Goal: Task Accomplishment & Management: Use online tool/utility

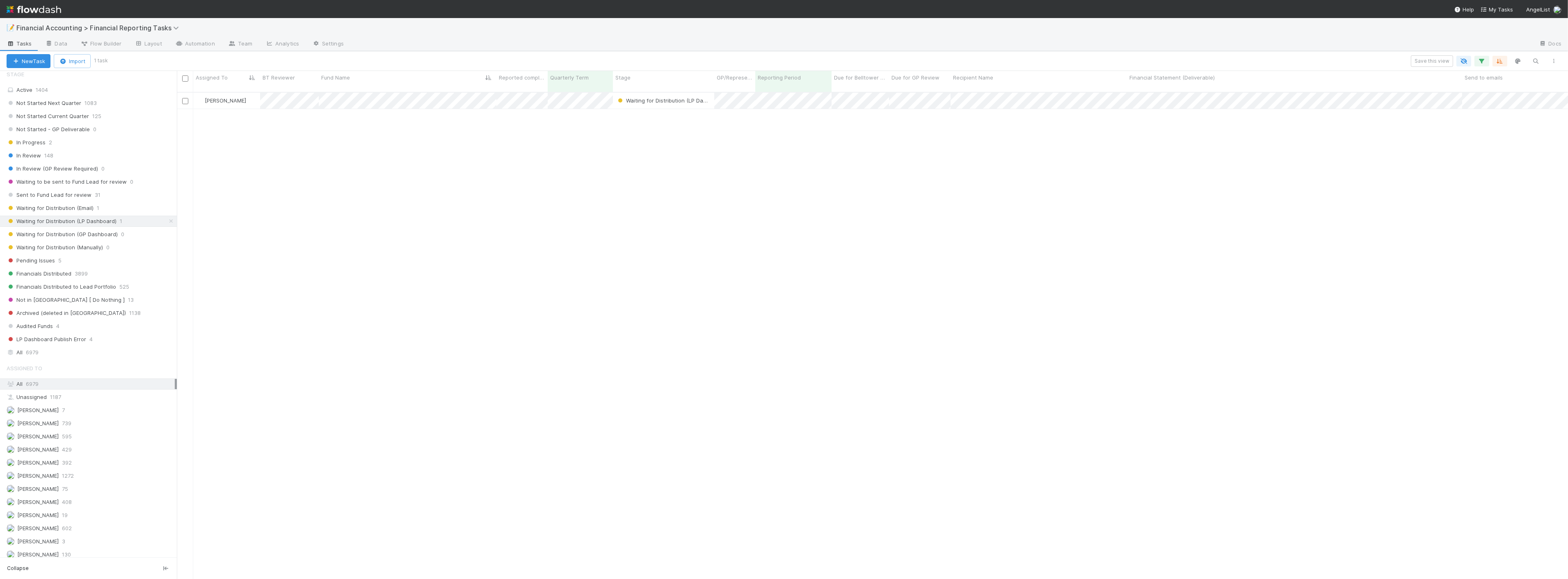
scroll to position [486, 1384]
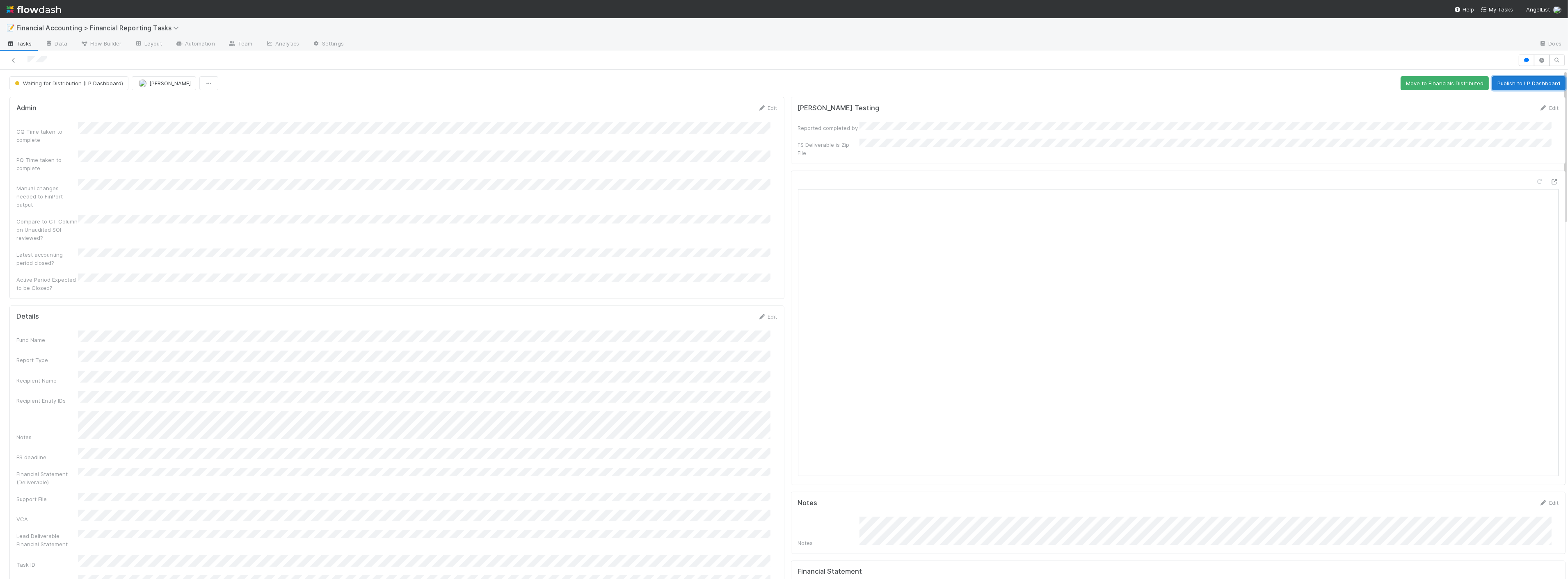
click at [874, 87] on button "Publish to LP Dashboard" at bounding box center [1529, 83] width 73 height 14
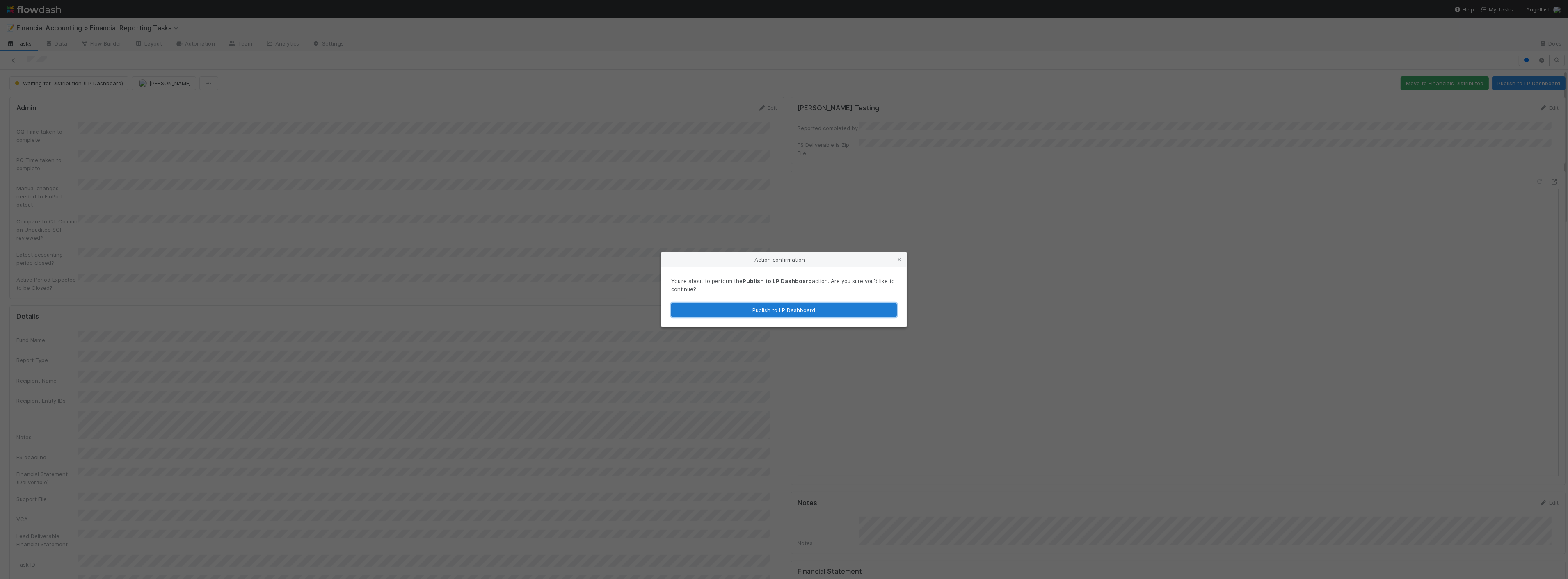
click at [773, 306] on button "Publish to LP Dashboard" at bounding box center [784, 310] width 226 height 14
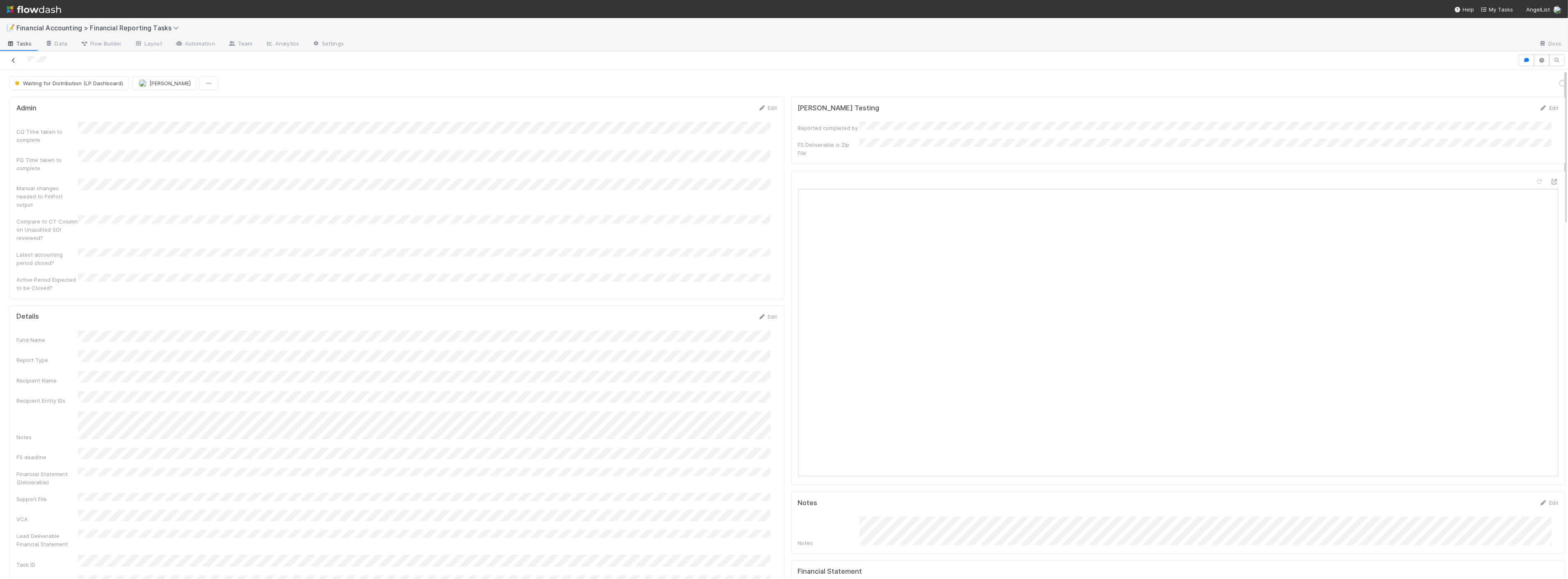
click at [15, 63] on icon at bounding box center [13, 60] width 8 height 5
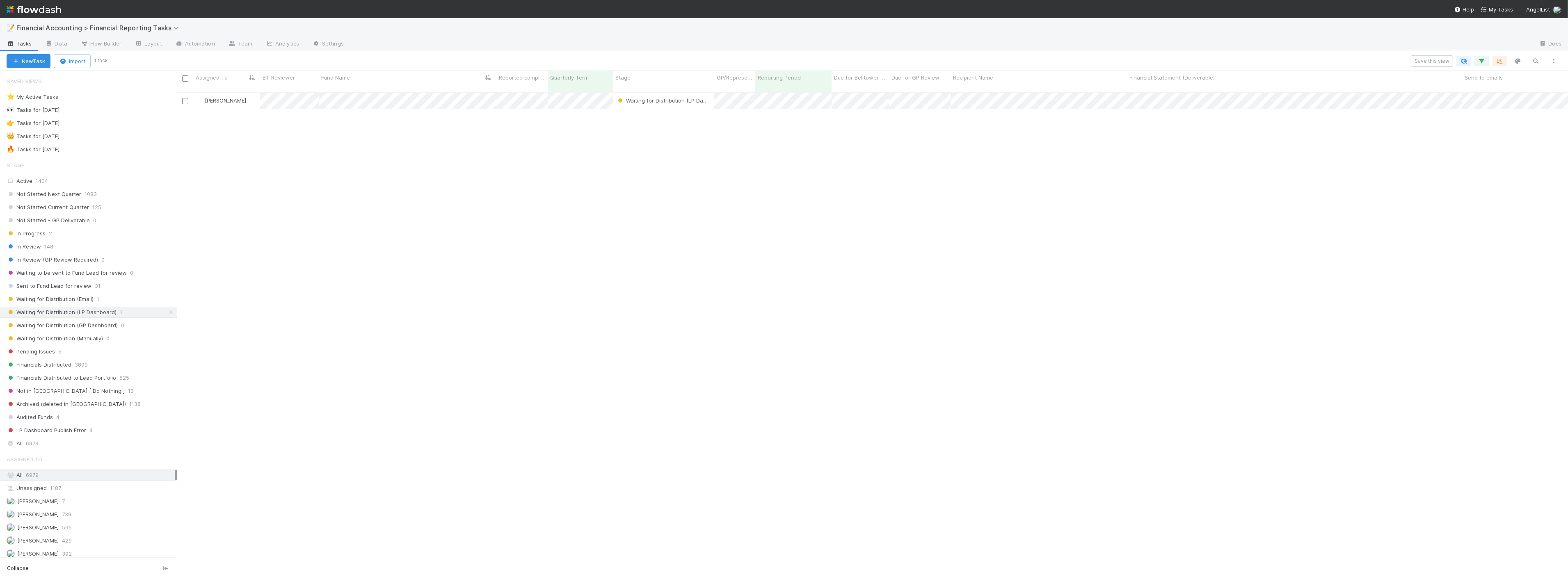
scroll to position [486, 1384]
click at [100, 300] on div "Waiting for Distribution (Email) 1" at bounding box center [91, 299] width 170 height 10
click at [874, 55] on div "New Task Import 0 tasks 2 filters Save this view 2 filters 2 filters 2 filters …" at bounding box center [784, 60] width 1568 height 19
click at [874, 58] on icon "button" at bounding box center [1481, 61] width 8 height 8
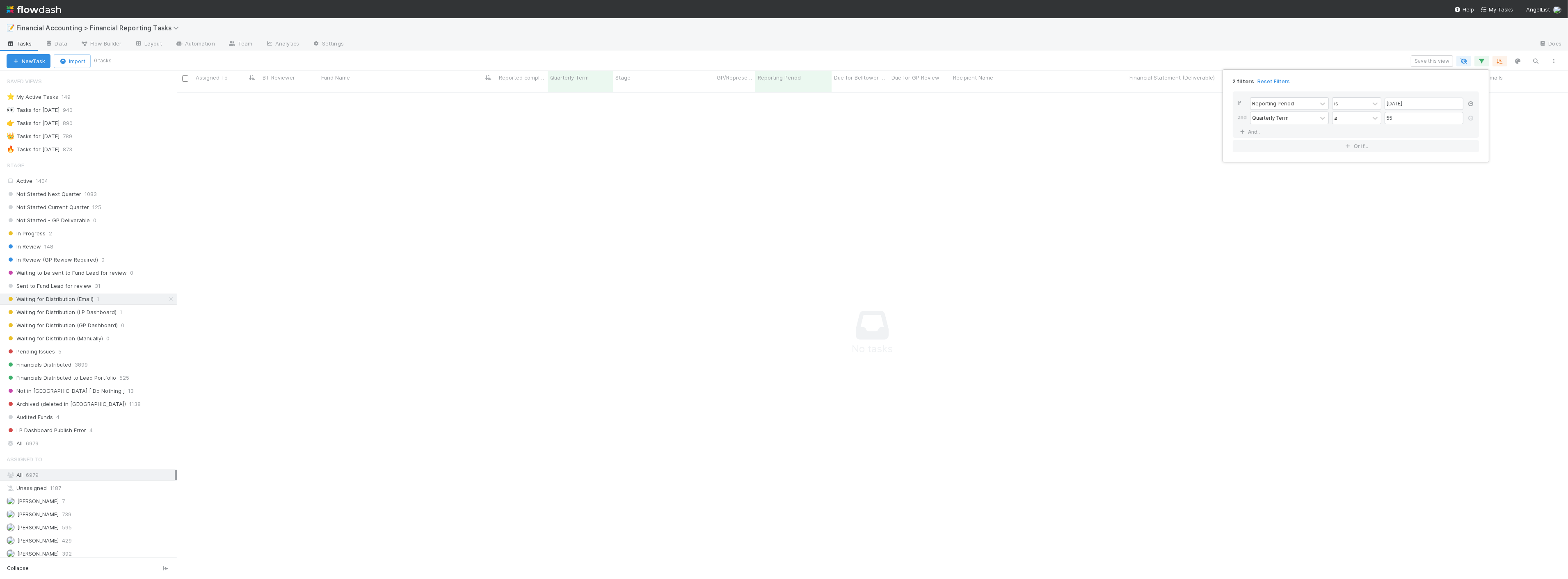
click at [874, 103] on icon at bounding box center [1471, 103] width 8 height 5
click at [874, 166] on div "Add Filter" at bounding box center [784, 290] width 1568 height 579
drag, startPoint x: 768, startPoint y: 142, endPoint x: 708, endPoint y: 124, distance: 62.6
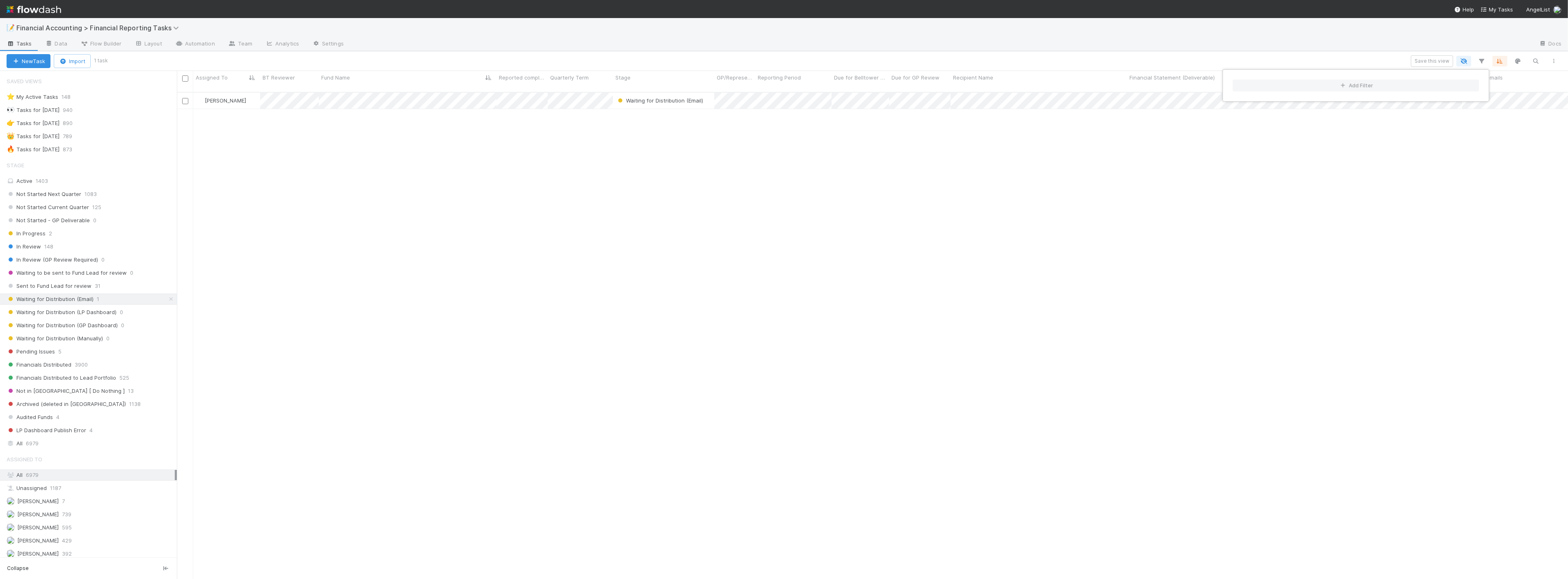
click at [768, 143] on div "Add Filter" at bounding box center [784, 290] width 1568 height 579
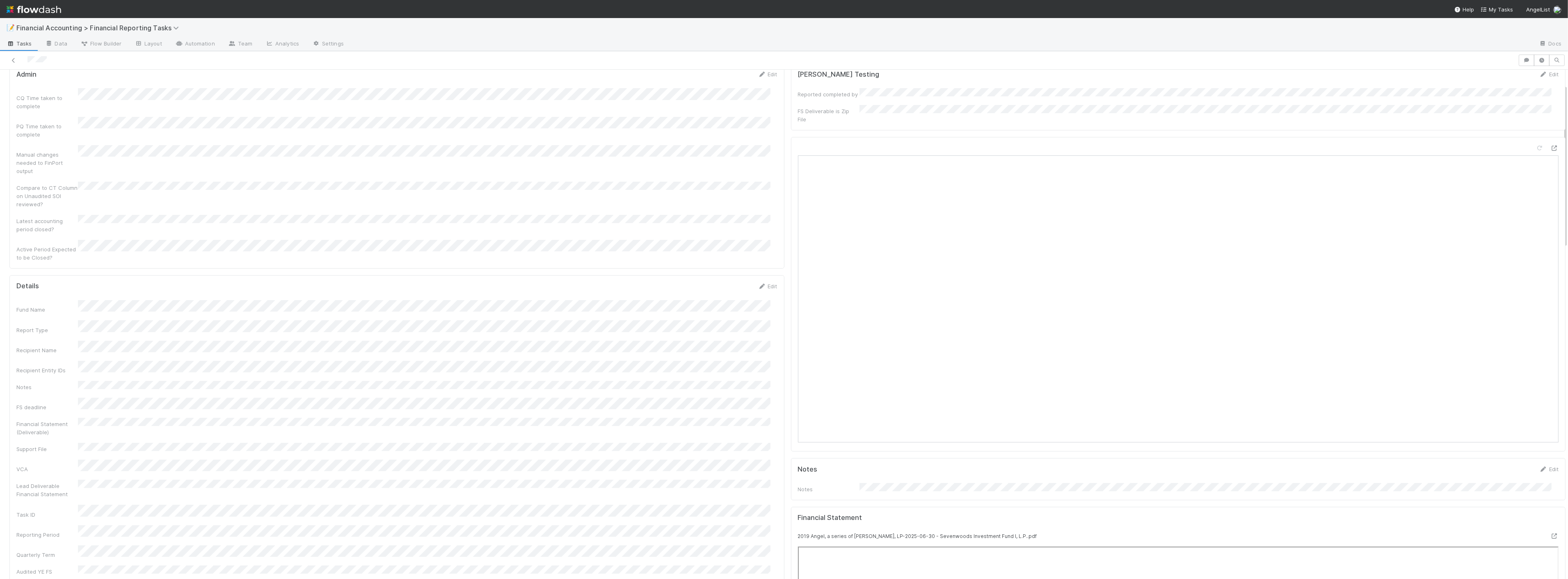
scroll to position [46, 0]
click at [359, 173] on div "Compare to CT Column on Unaudited SOI reviewed?" at bounding box center [396, 183] width 761 height 27
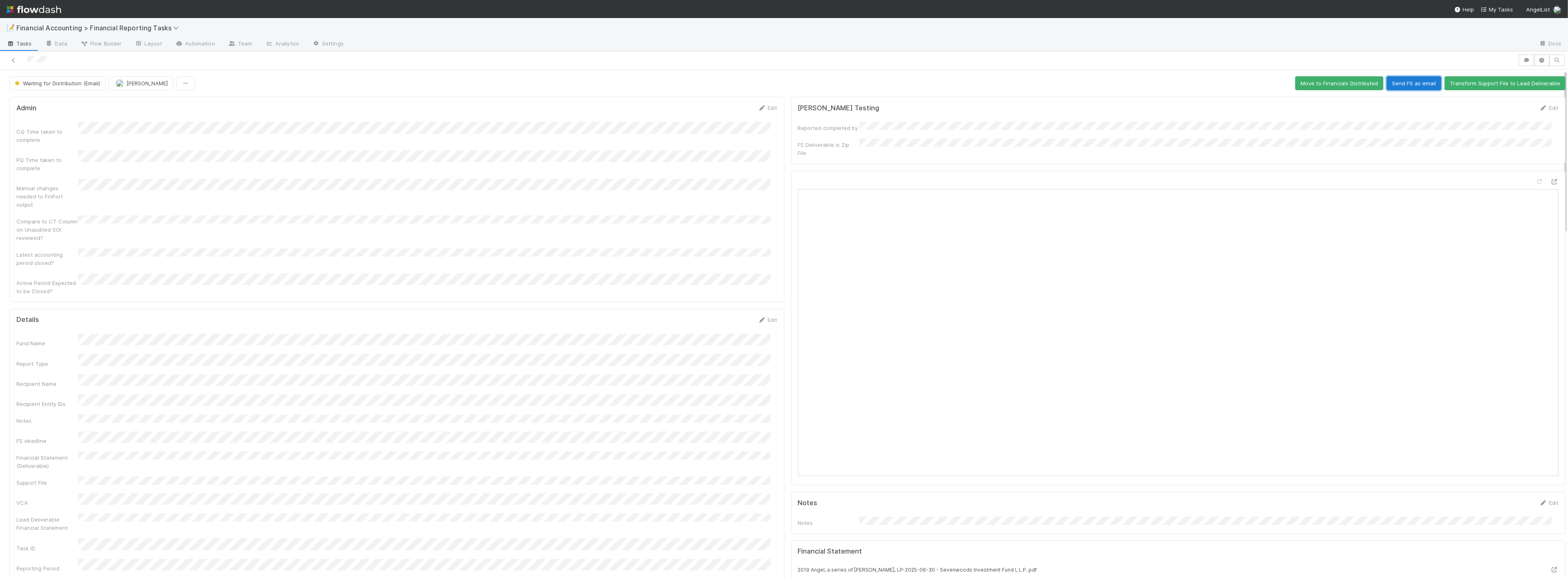
click at [874, 83] on button "Send FS as email" at bounding box center [1414, 83] width 55 height 14
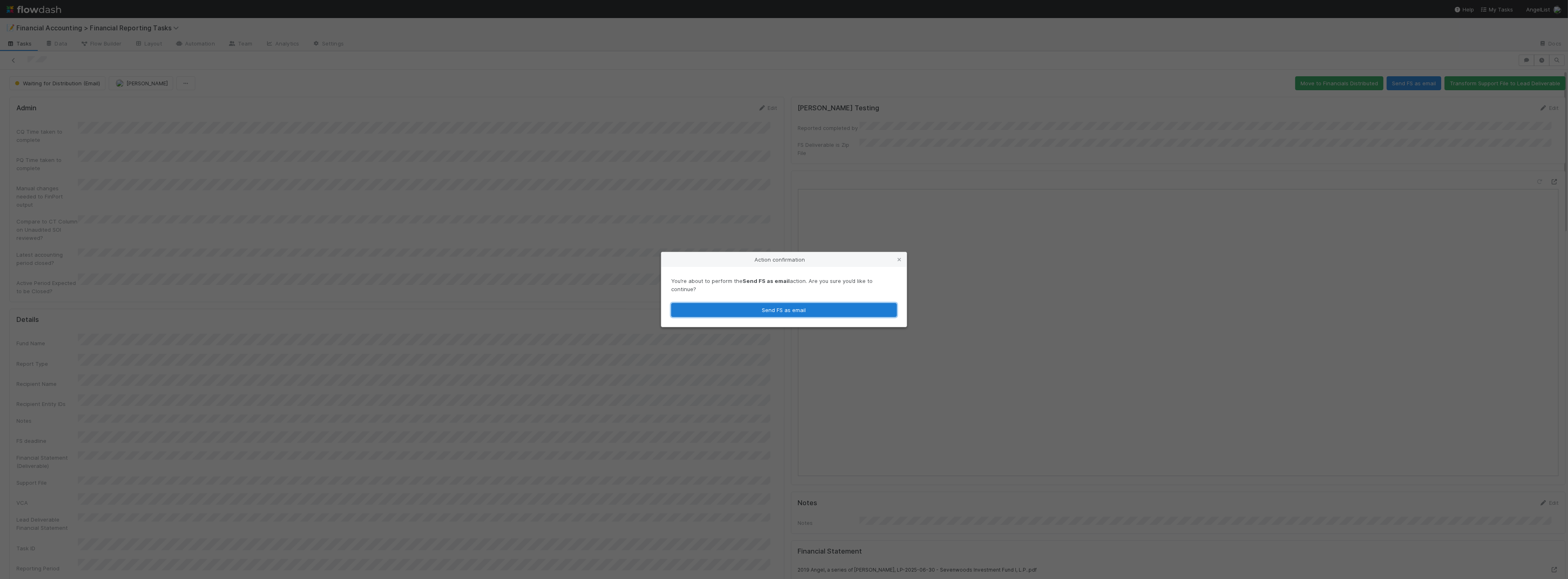
click at [727, 312] on button "Send FS as email" at bounding box center [784, 310] width 226 height 14
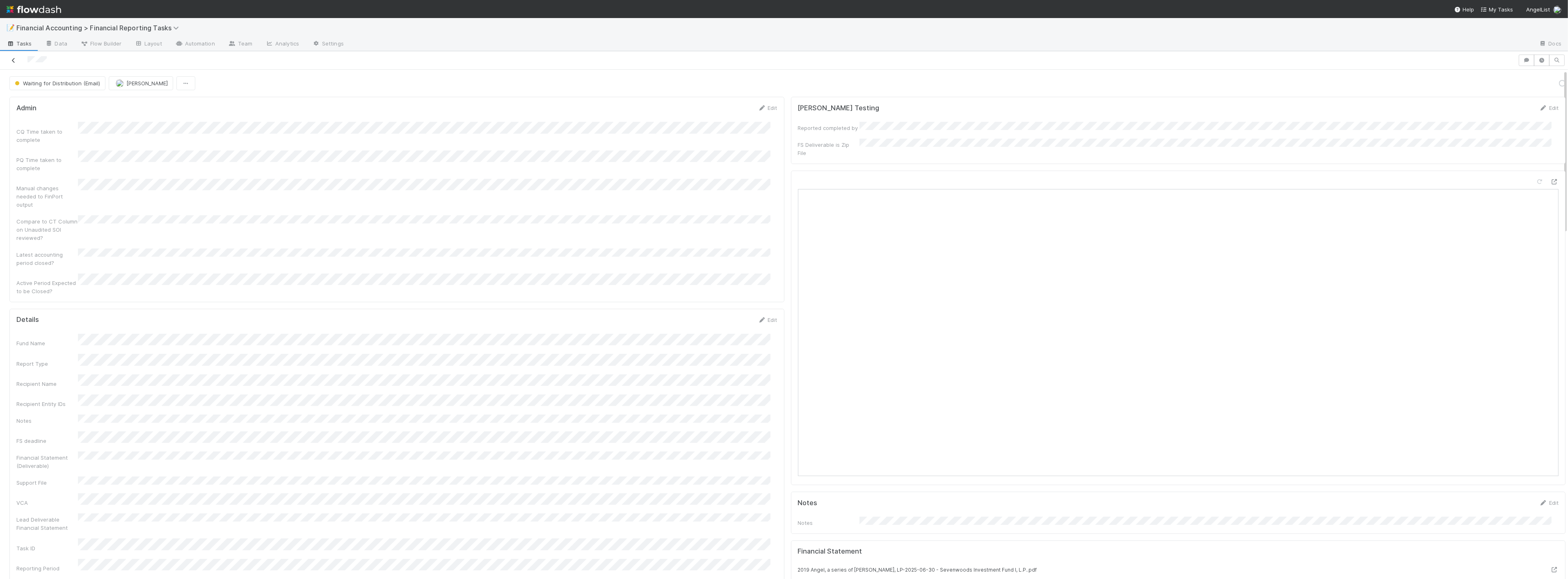
click at [14, 60] on icon at bounding box center [13, 60] width 8 height 5
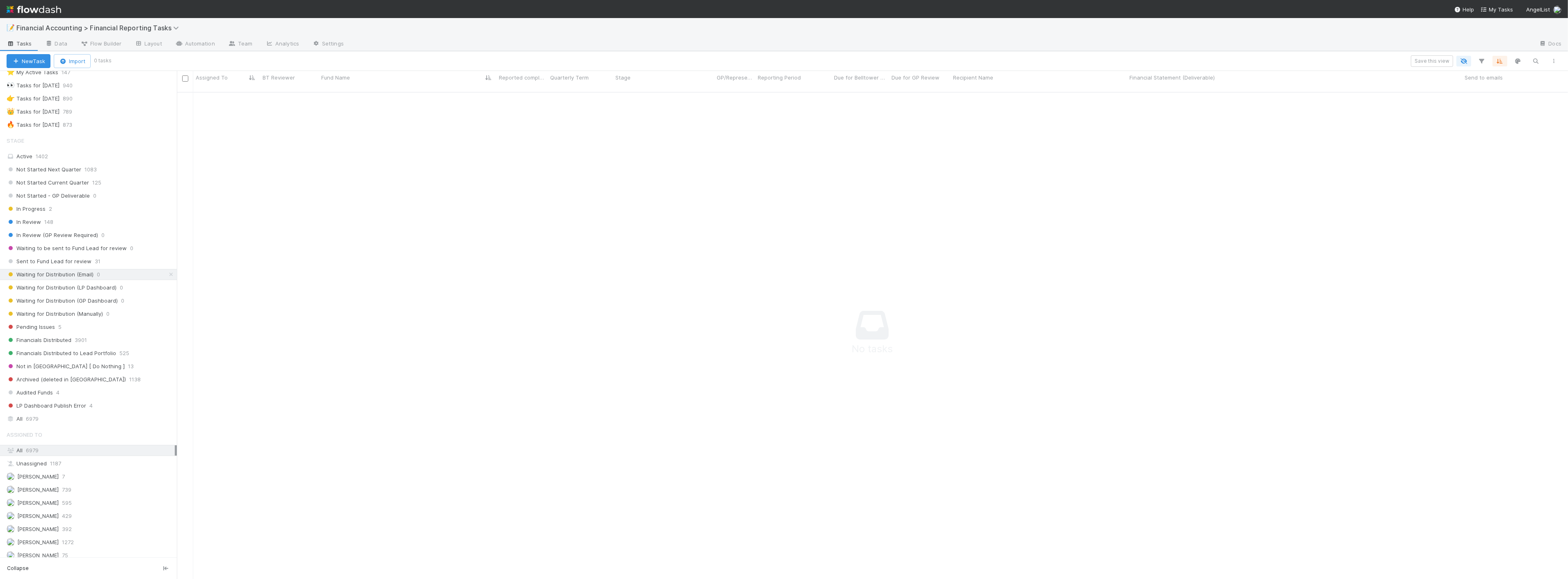
scroll to position [46, 0]
click at [151, 25] on span "Financial Accounting > Financial Reporting Tasks" at bounding box center [100, 28] width 167 height 8
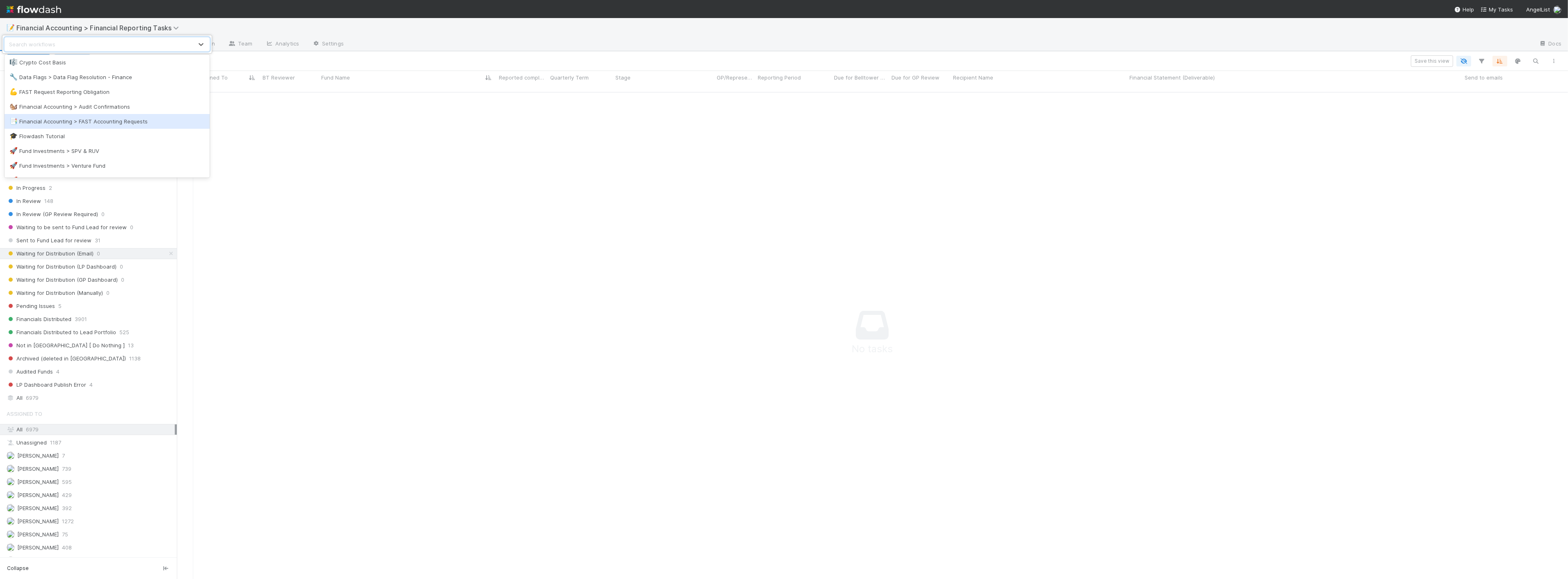
click at [109, 126] on div "📑 Financial Accounting > FAST Accounting Requests" at bounding box center [107, 121] width 205 height 15
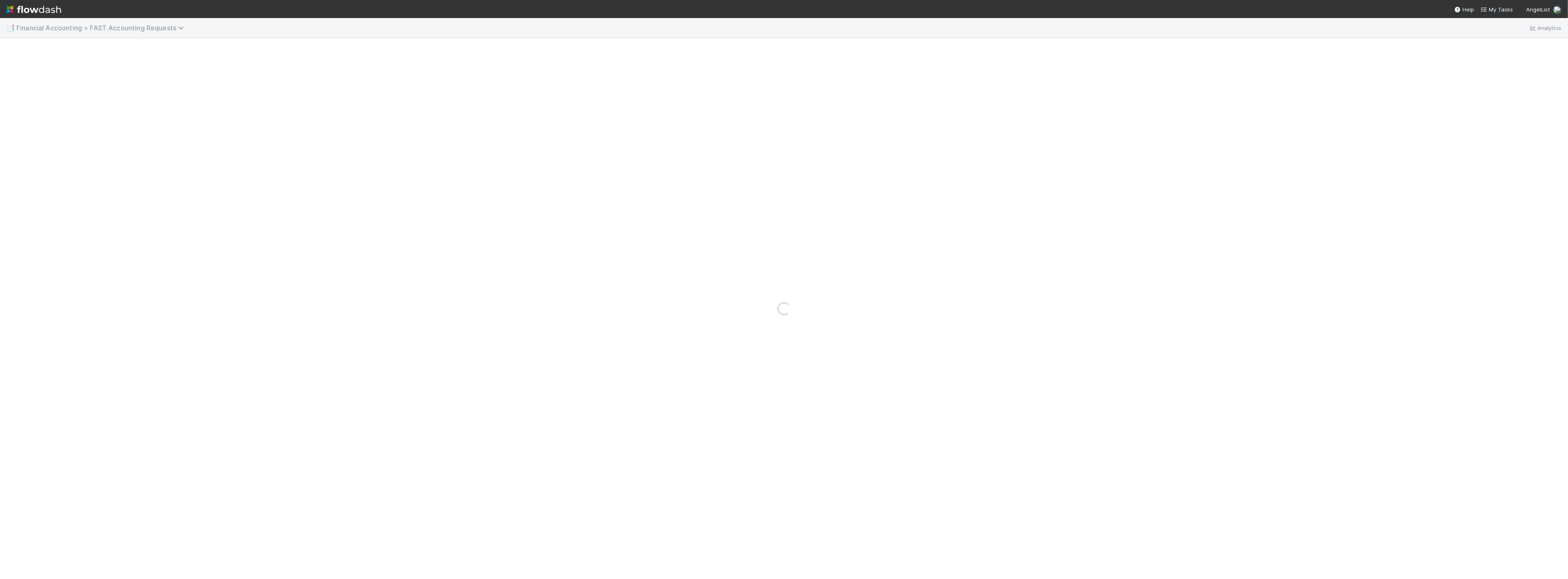
click at [129, 30] on span "Financial Accounting > FAST Accounting Requests" at bounding box center [102, 28] width 171 height 8
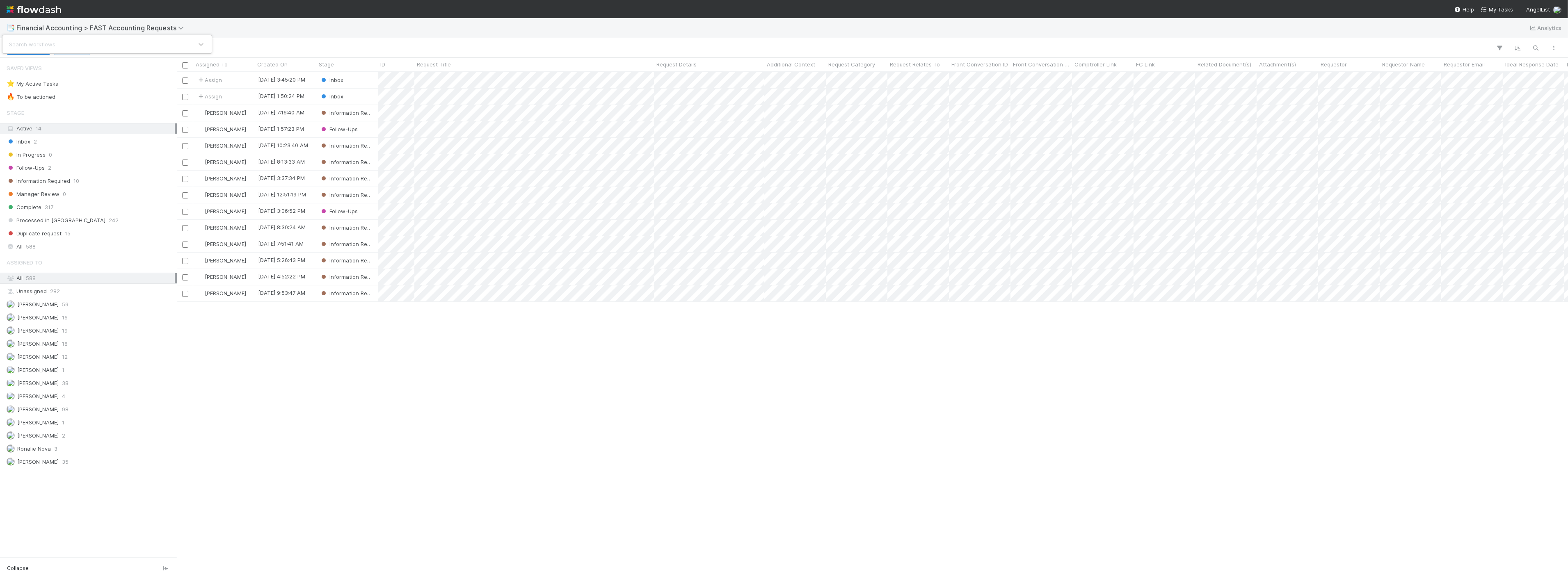
scroll to position [499, 1384]
click at [265, 22] on div "option Admin Expense Payments focused, 1 of 21. 21 results available. Use Up an…" at bounding box center [784, 290] width 1568 height 579
click at [94, 30] on span "Financial Accounting > FAST Accounting Requests" at bounding box center [102, 28] width 171 height 8
click at [81, 101] on div "🏕️ PCA > Main Workflow" at bounding box center [107, 103] width 195 height 8
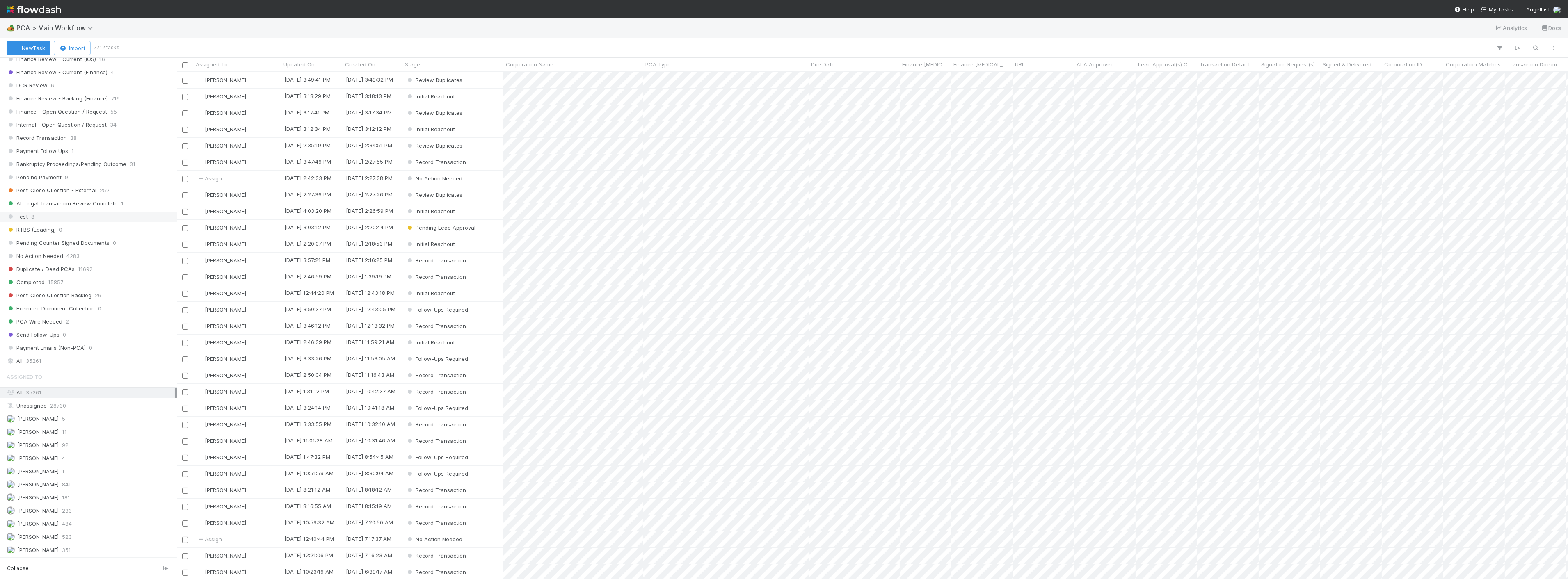
scroll to position [683, 0]
drag, startPoint x: 76, startPoint y: 355, endPoint x: 96, endPoint y: 372, distance: 26.2
click at [76, 355] on div "All 35261" at bounding box center [90, 350] width 168 height 10
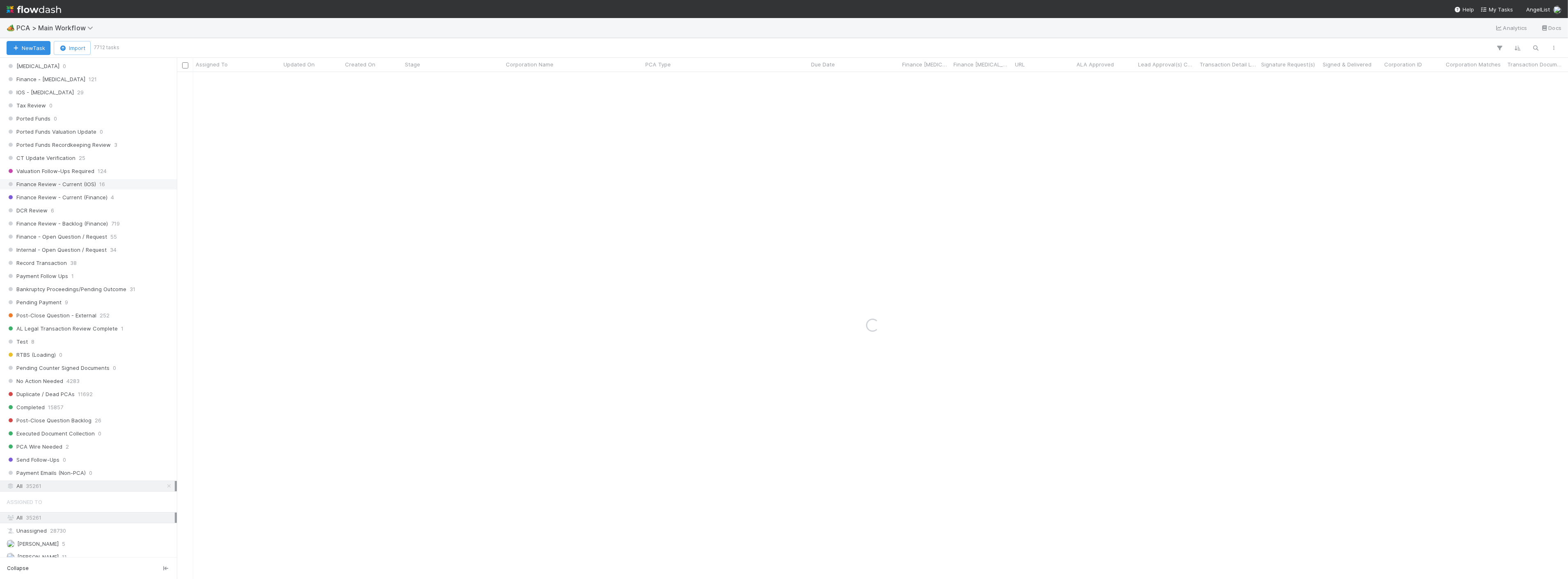
scroll to position [547, 0]
click at [114, 230] on span "719" at bounding box center [115, 225] width 8 height 10
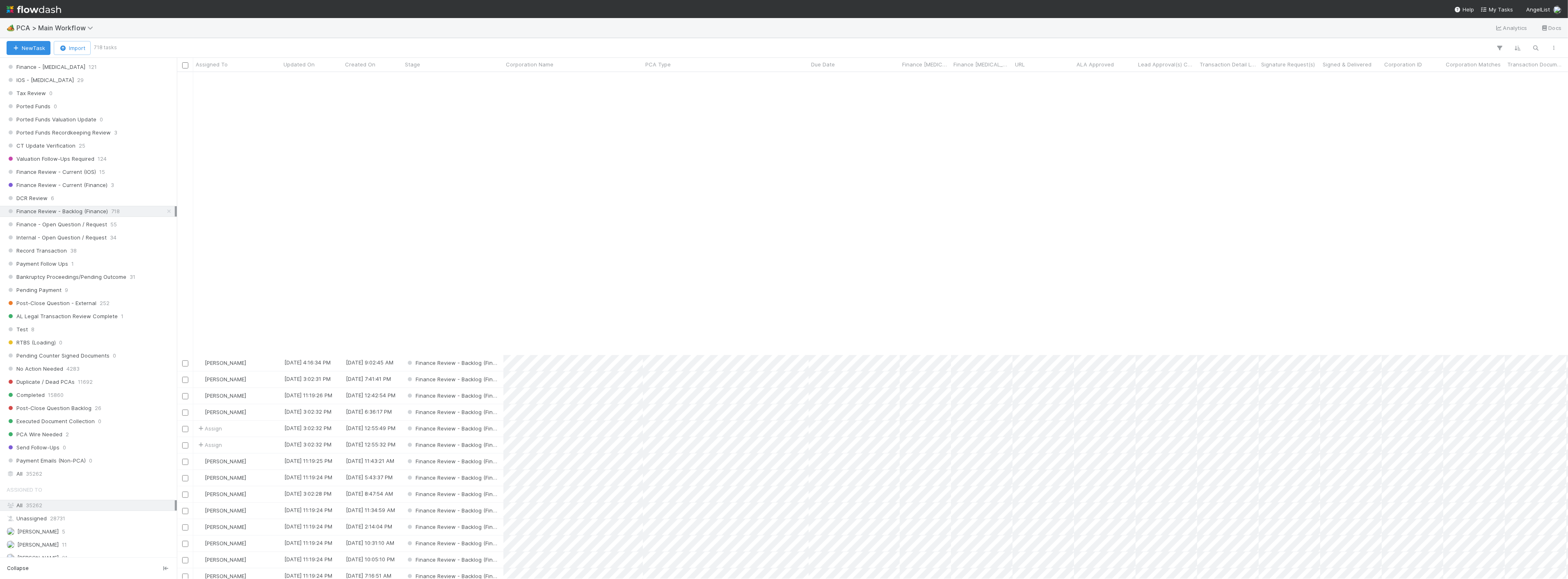
scroll to position [1823, 0]
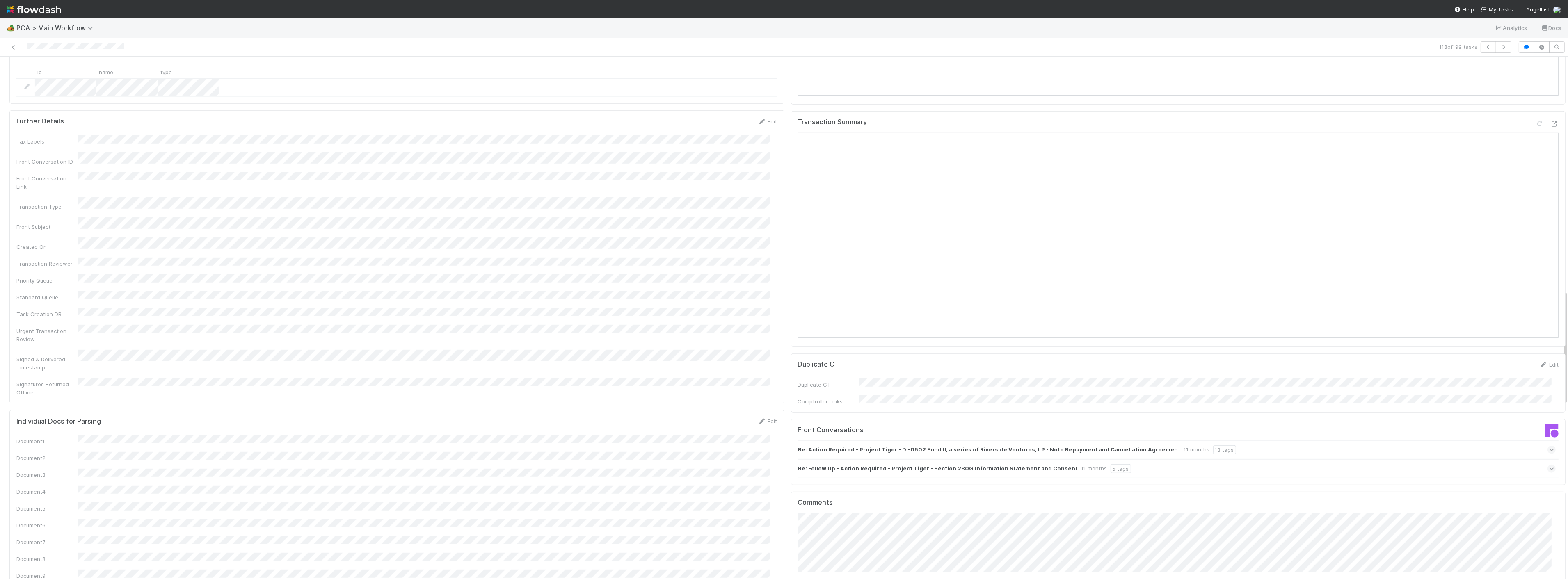
scroll to position [1048, 0]
click at [874, 122] on icon at bounding box center [1554, 124] width 8 height 5
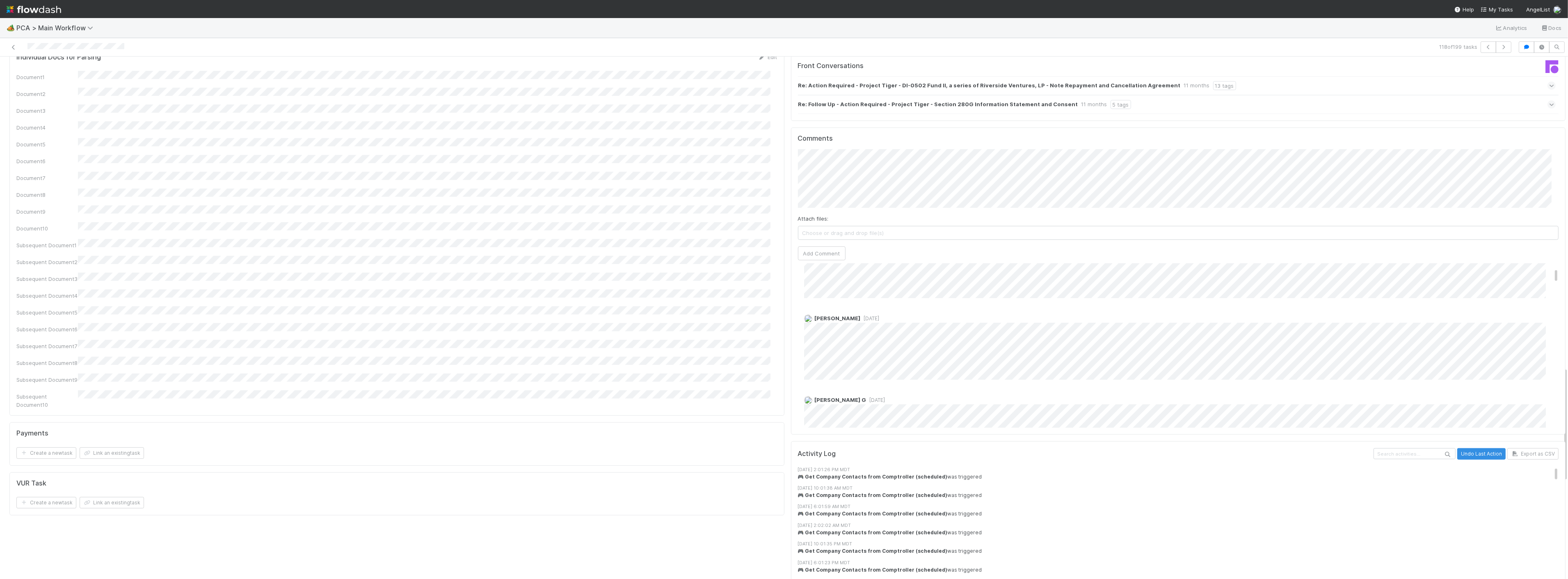
scroll to position [0, 0]
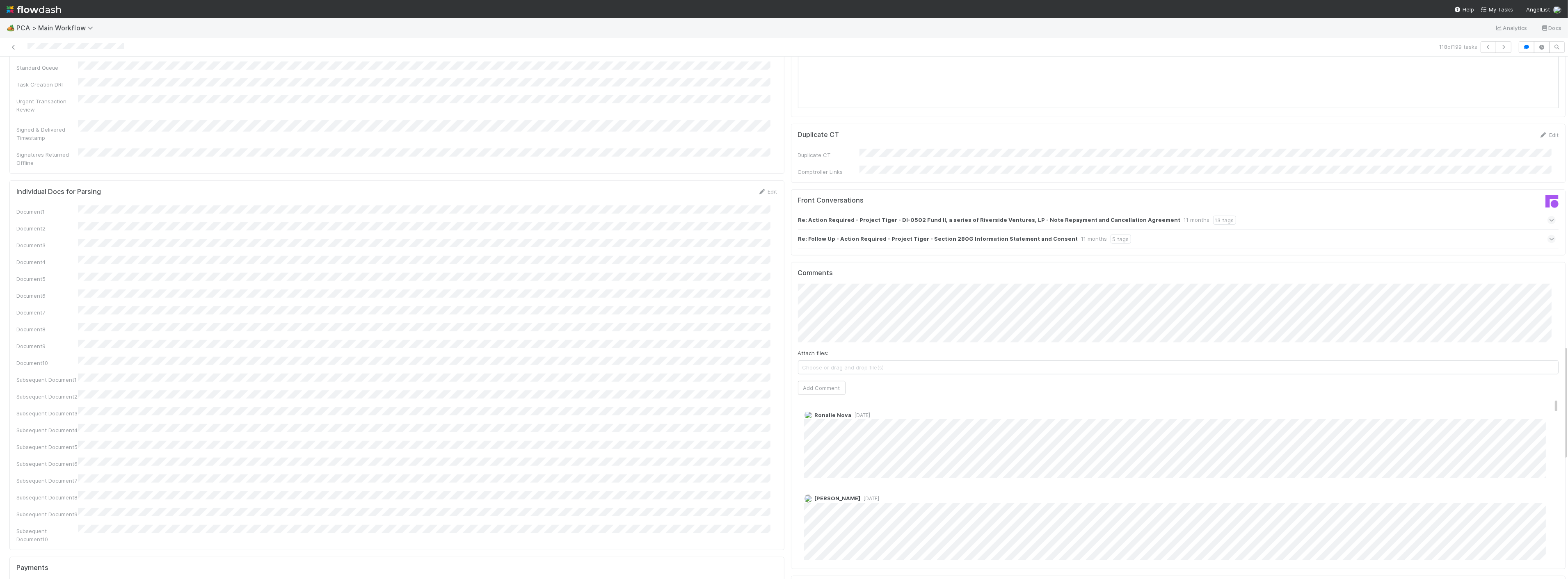
scroll to position [1275, 0]
click at [803, 383] on button "Add Comment" at bounding box center [822, 390] width 48 height 14
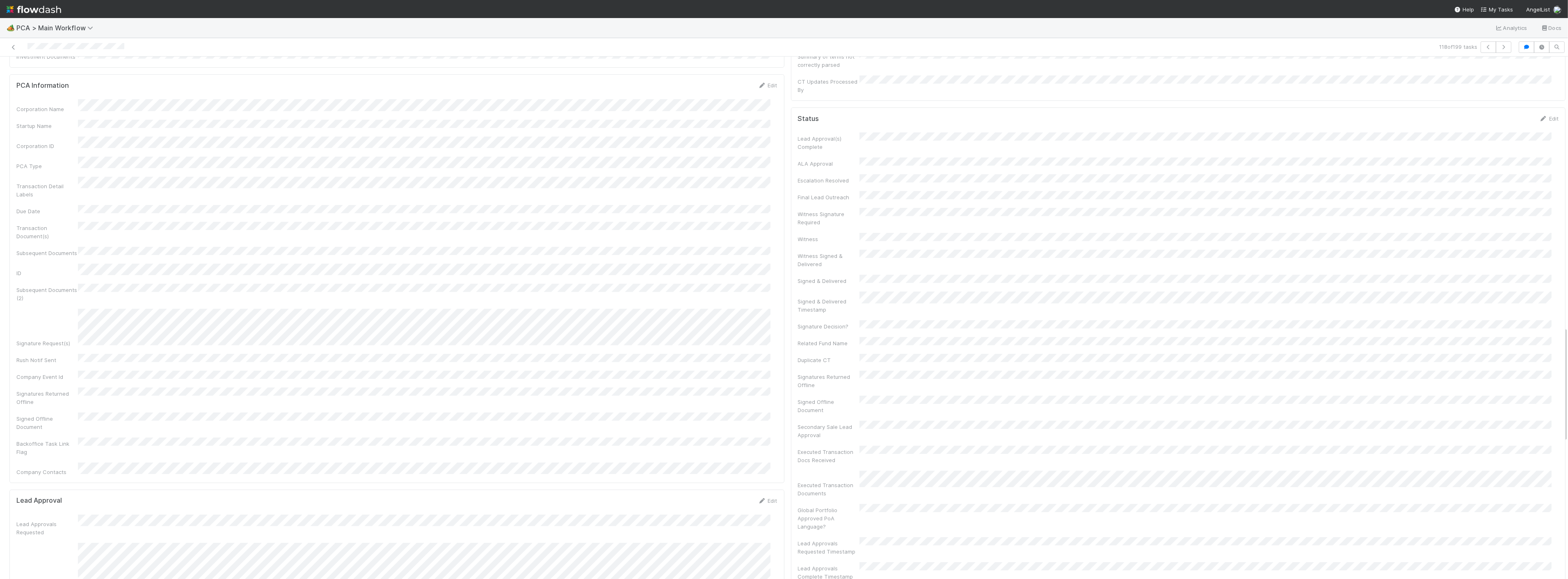
scroll to position [0, 0]
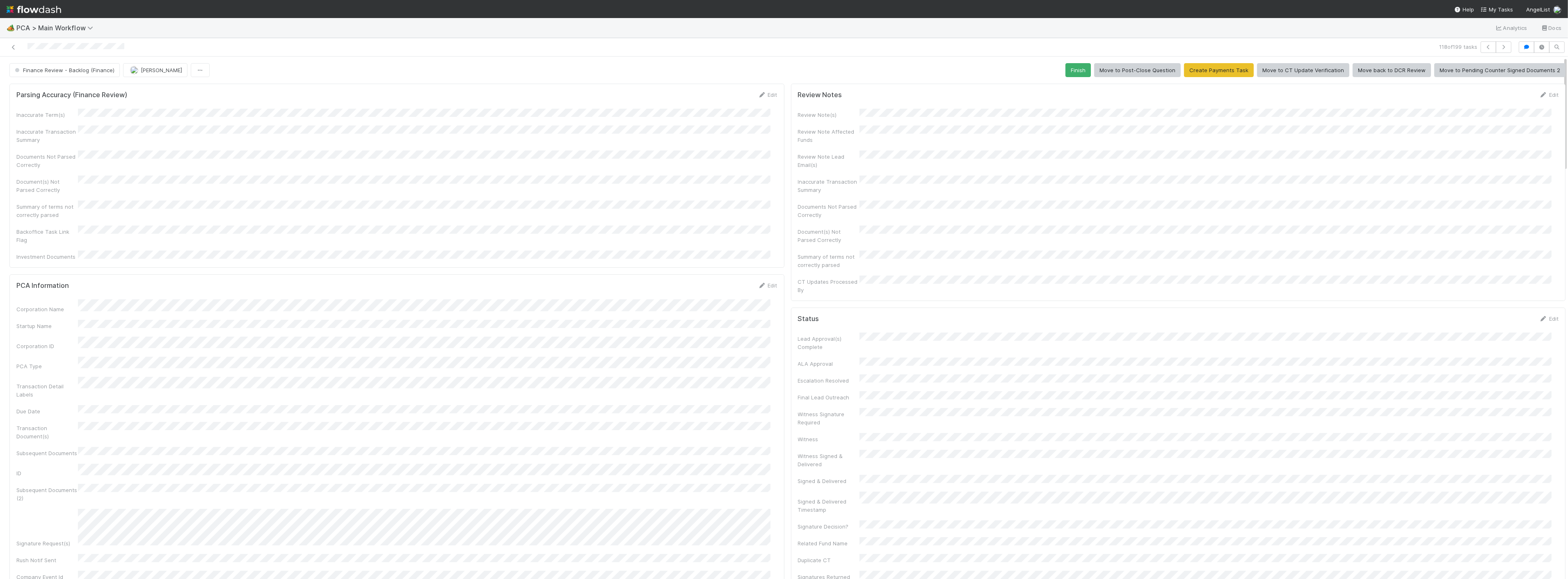
click at [84, 71] on span "Finance Review - Backlog (Finance)" at bounding box center [63, 70] width 101 height 6
click at [50, 122] on div "Completed" at bounding box center [64, 122] width 116 height 15
click at [440, 103] on form "Parsing Accuracy (Finance Review) Edit Inaccurate Term(s) Inaccurate Transactio…" at bounding box center [396, 175] width 761 height 170
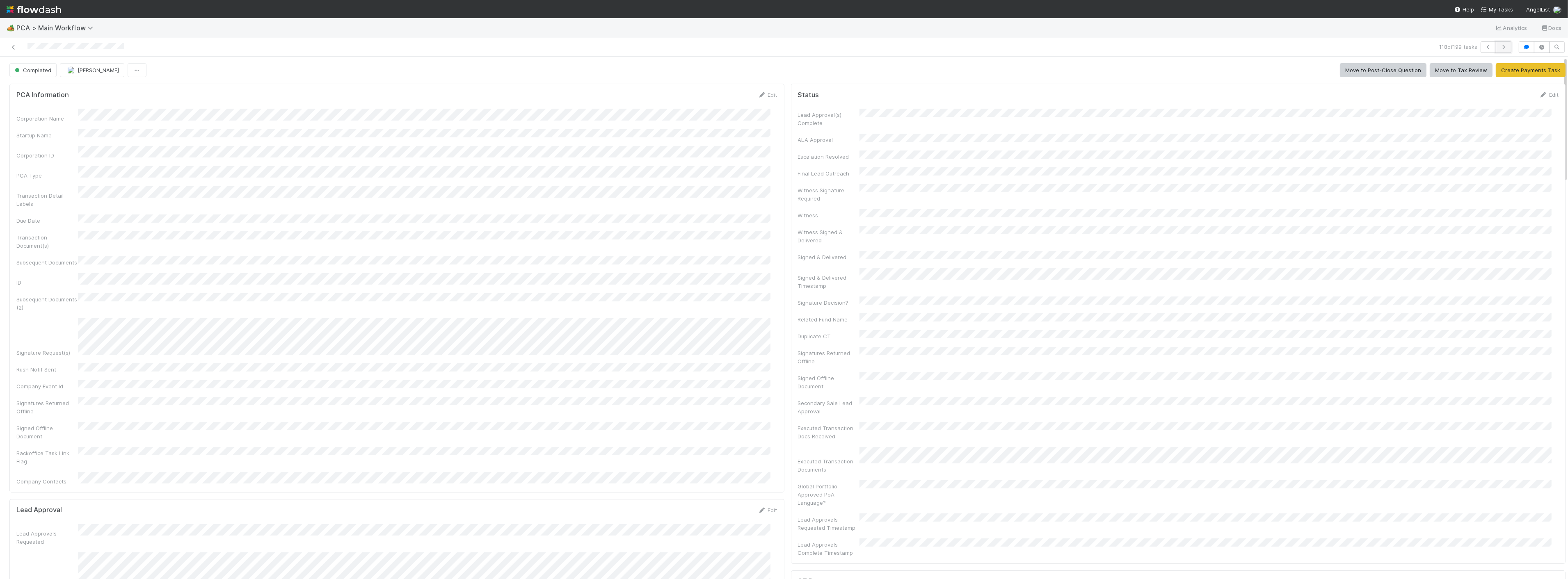
click at [1500, 47] on icon "button" at bounding box center [1503, 47] width 8 height 5
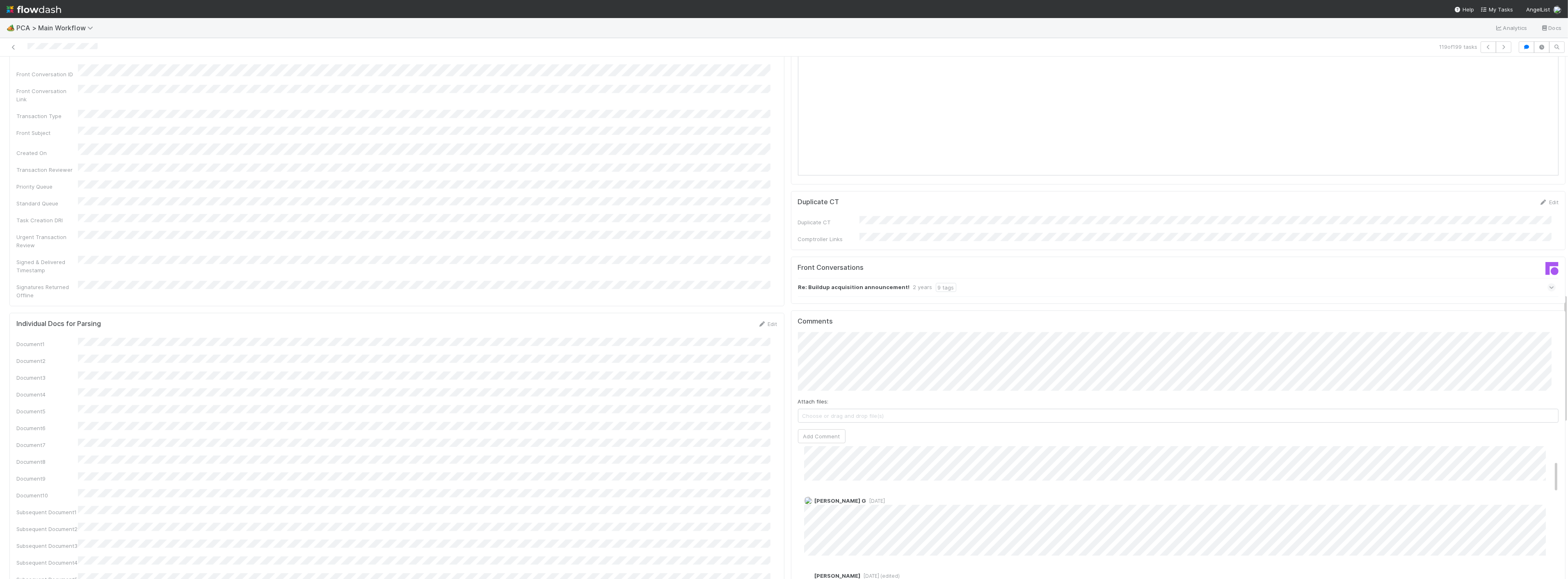
scroll to position [137, 0]
click at [1499, 47] on icon "button" at bounding box center [1503, 47] width 8 height 5
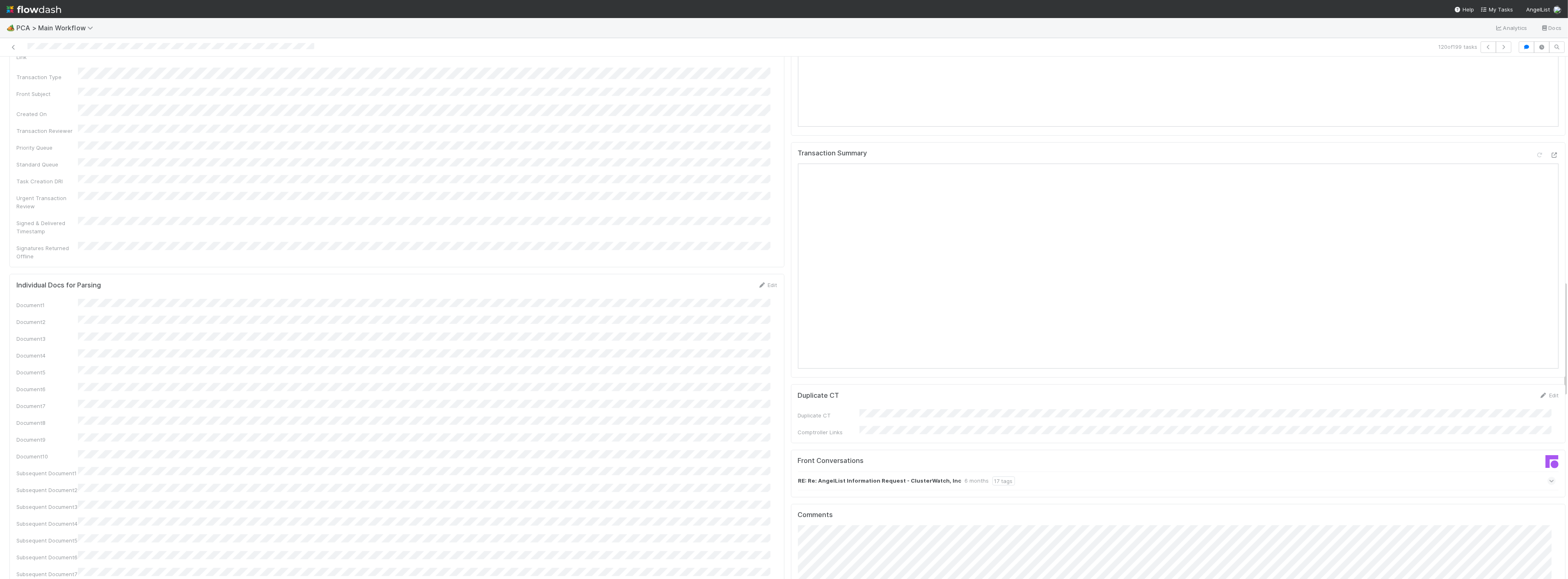
scroll to position [1002, 0]
click at [1550, 156] on icon at bounding box center [1554, 158] width 8 height 5
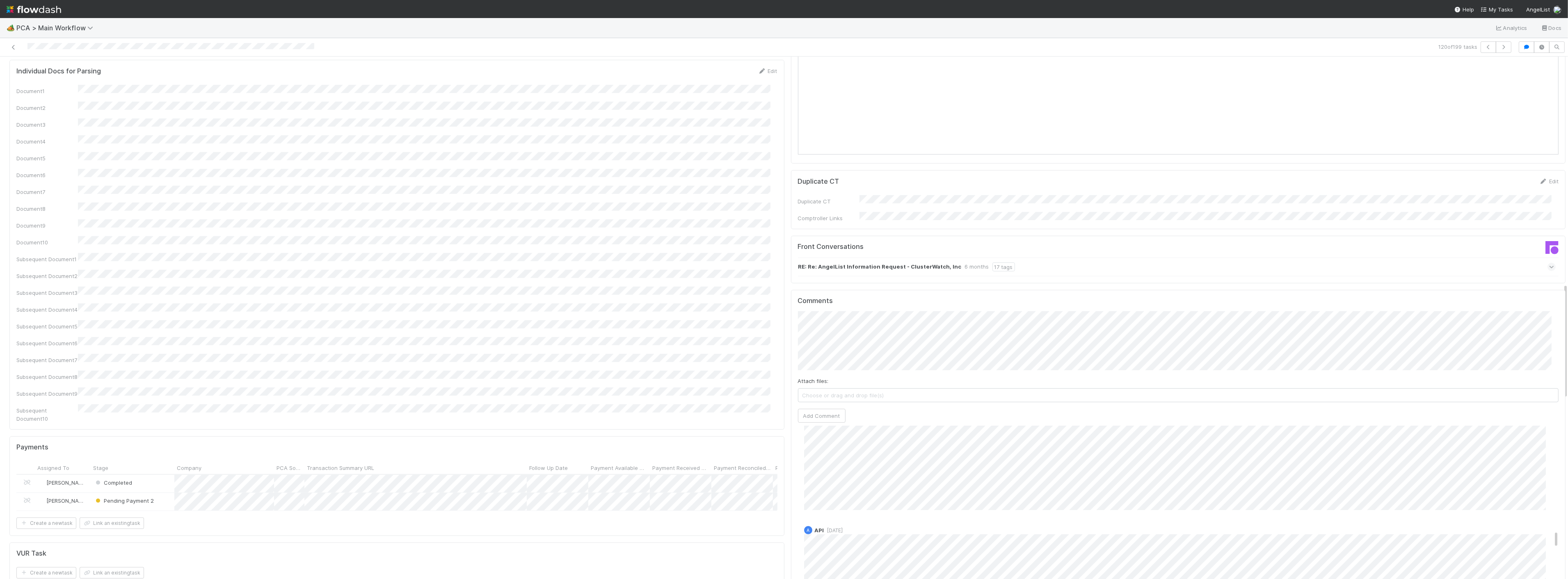
scroll to position [1230, 0]
click at [816, 398] on button "Add Comment" at bounding box center [822, 405] width 48 height 14
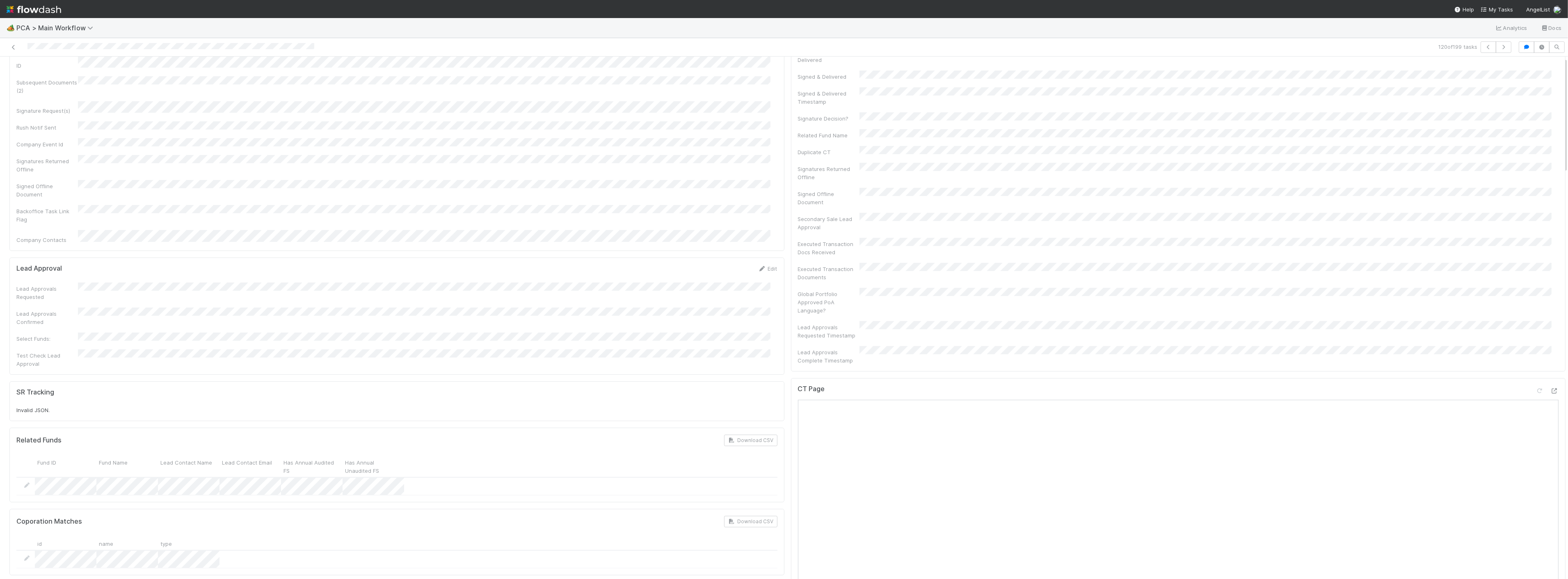
scroll to position [0, 0]
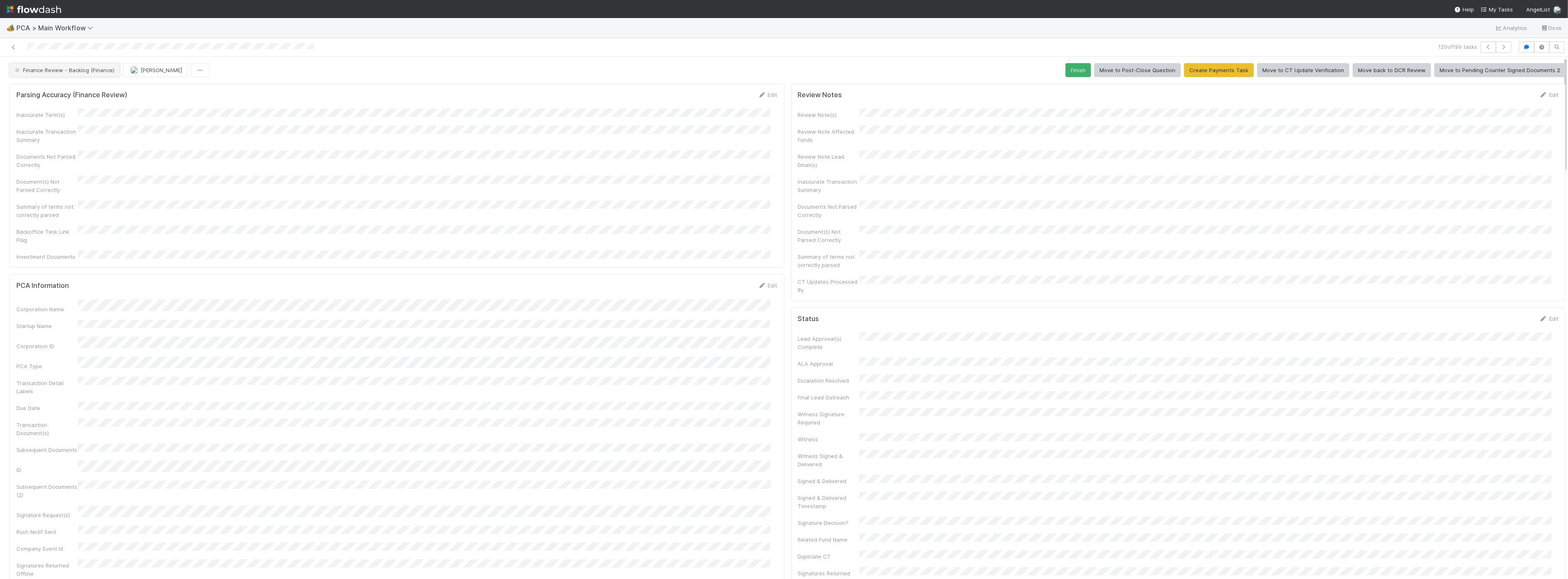
click at [32, 67] on span "Finance Review - Backlog (Finance)" at bounding box center [63, 70] width 101 height 6
click at [51, 151] on div "Completed" at bounding box center [64, 144] width 116 height 15
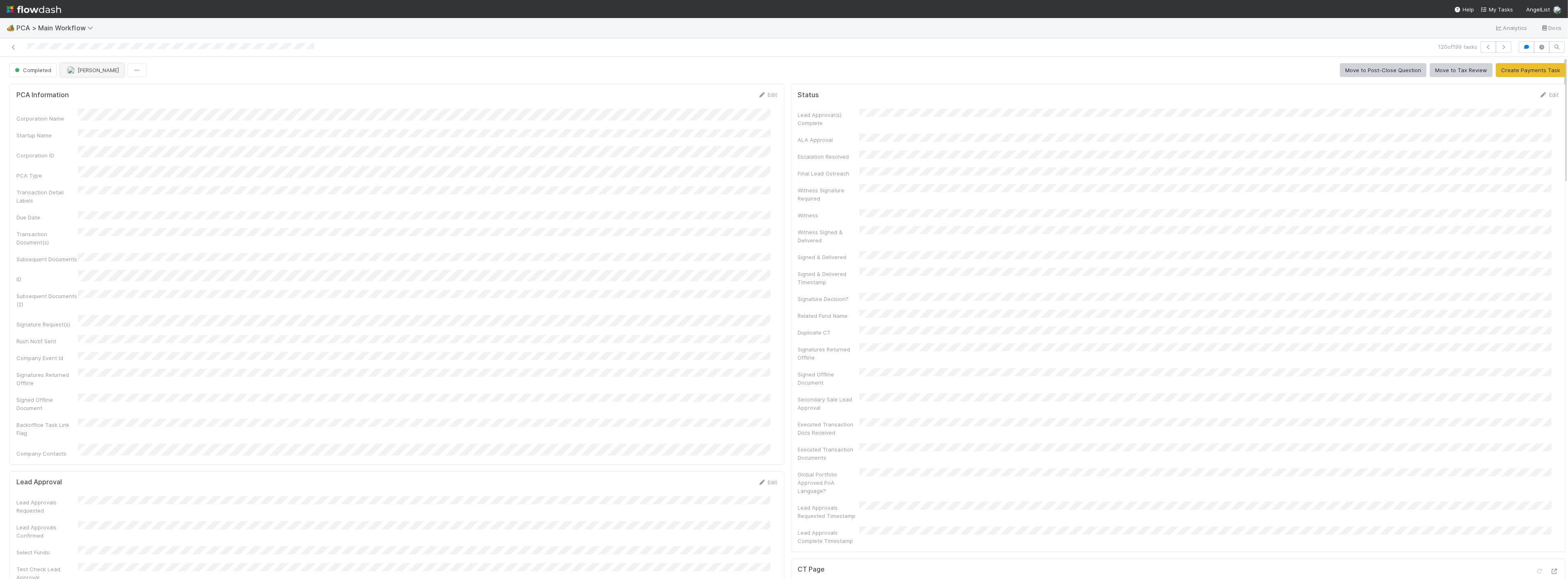
click at [91, 72] on span "[PERSON_NAME]" at bounding box center [98, 70] width 42 height 6
click at [97, 96] on div "Zach Byers you" at bounding box center [114, 90] width 116 height 15
click at [365, 141] on div "Corporation Name Startup Name Corporation ID PCA Type Transaction Detail Labels…" at bounding box center [396, 283] width 761 height 348
click at [1499, 48] on icon "button" at bounding box center [1503, 47] width 8 height 5
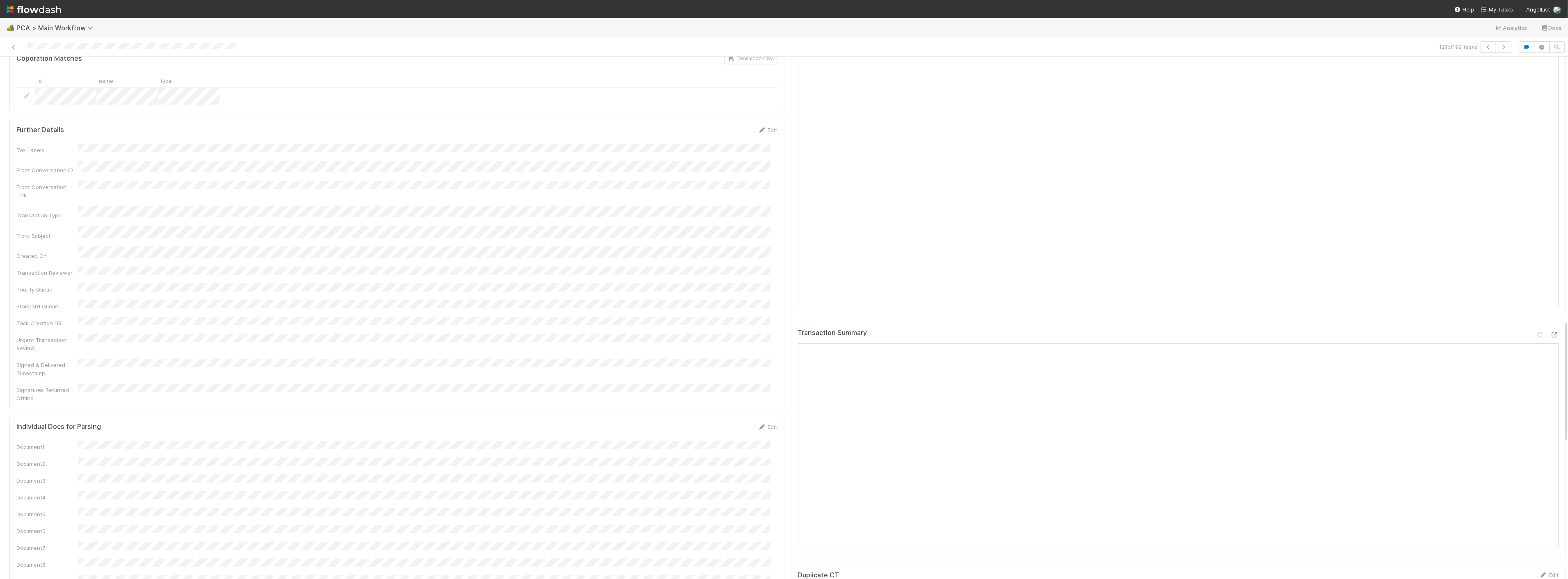
scroll to position [1310, 0]
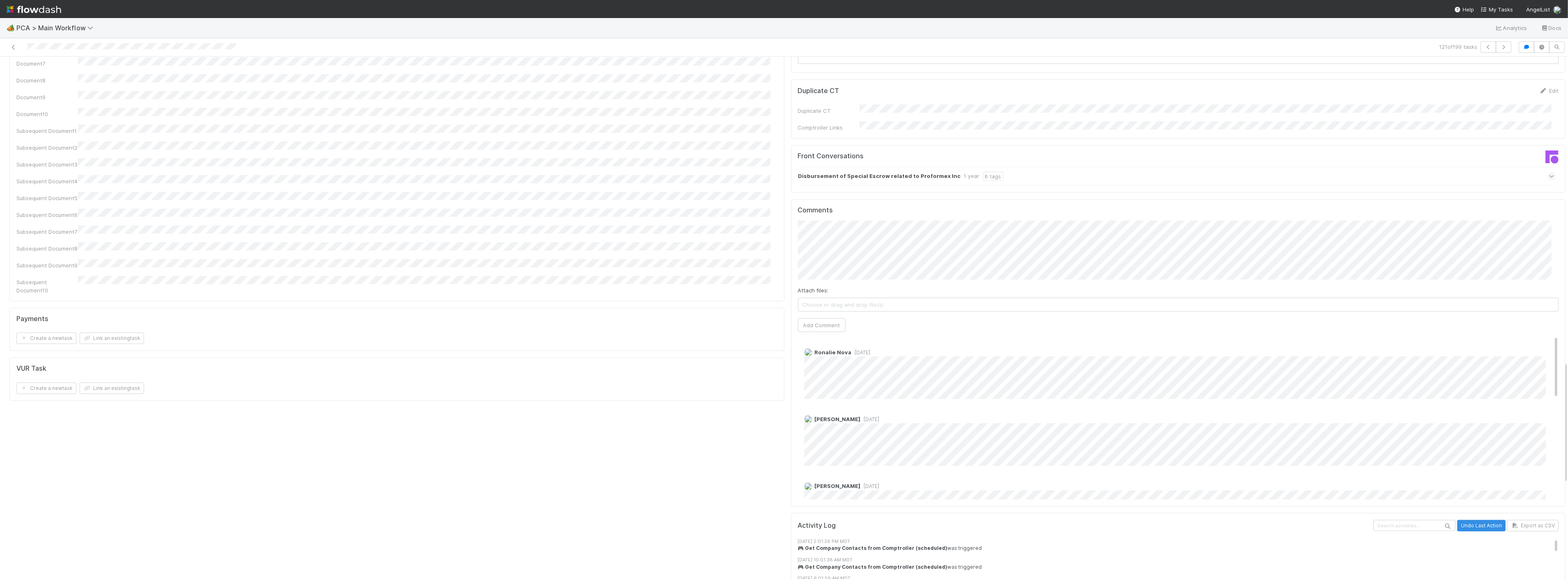
drag, startPoint x: 745, startPoint y: 301, endPoint x: 497, endPoint y: 292, distance: 248.2
click at [814, 273] on div "Comments Attach files: Choose or drag and drop file(s) Add Comment Ronalie Nova…" at bounding box center [1178, 353] width 761 height 293
click at [805, 318] on button "Add Comment" at bounding box center [822, 325] width 48 height 14
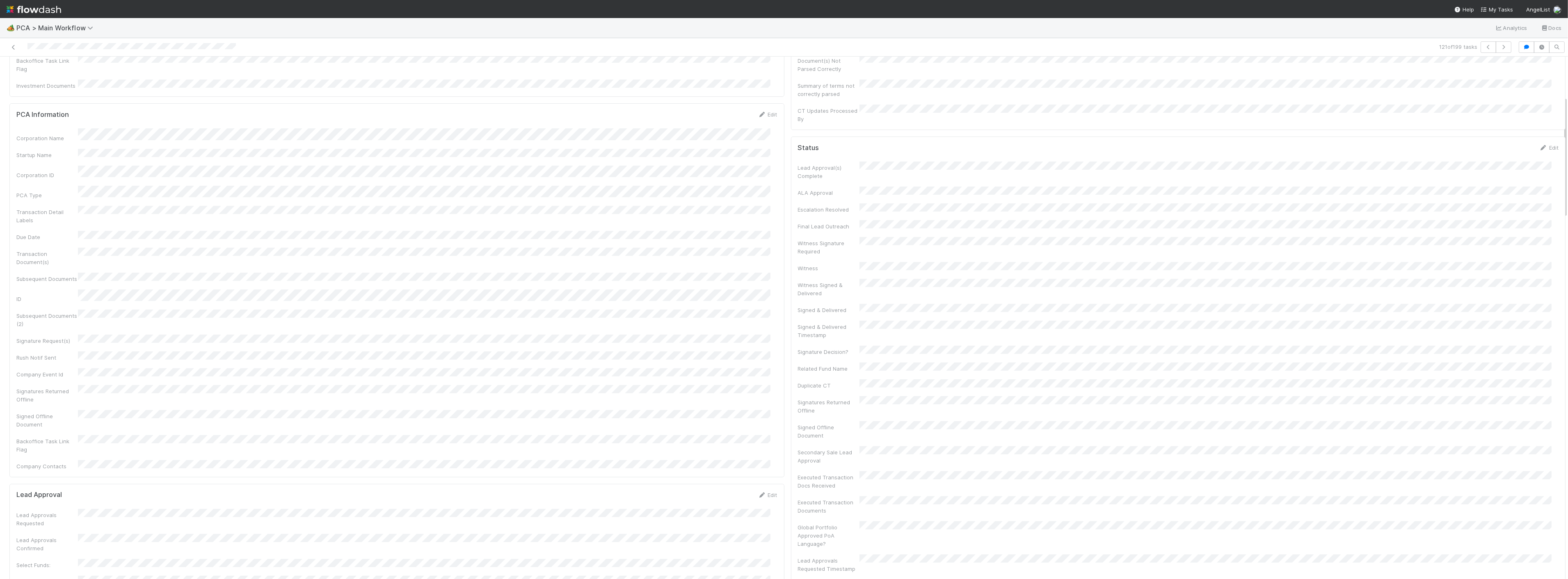
scroll to position [0, 0]
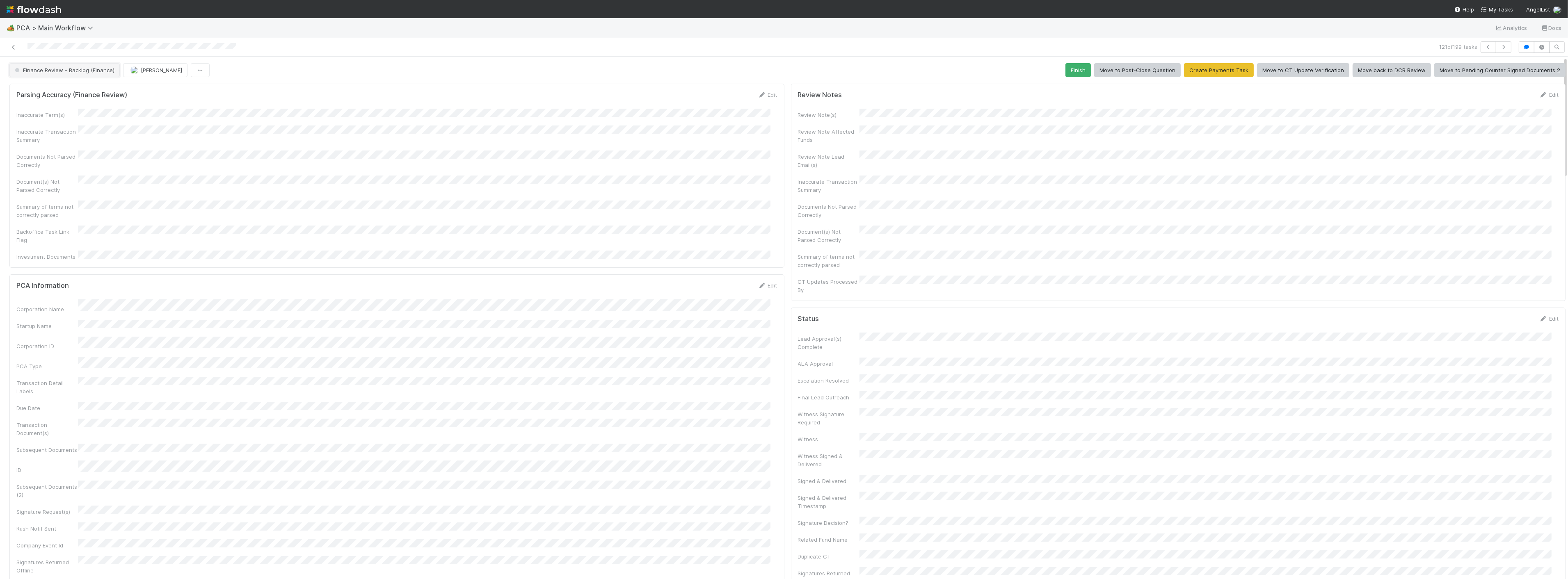
click at [79, 76] on button "Finance Review - Backlog (Finance)" at bounding box center [64, 70] width 110 height 14
click at [54, 122] on div "Completed" at bounding box center [64, 122] width 116 height 15
click at [148, 70] on span "[PERSON_NAME]" at bounding box center [161, 70] width 42 height 6
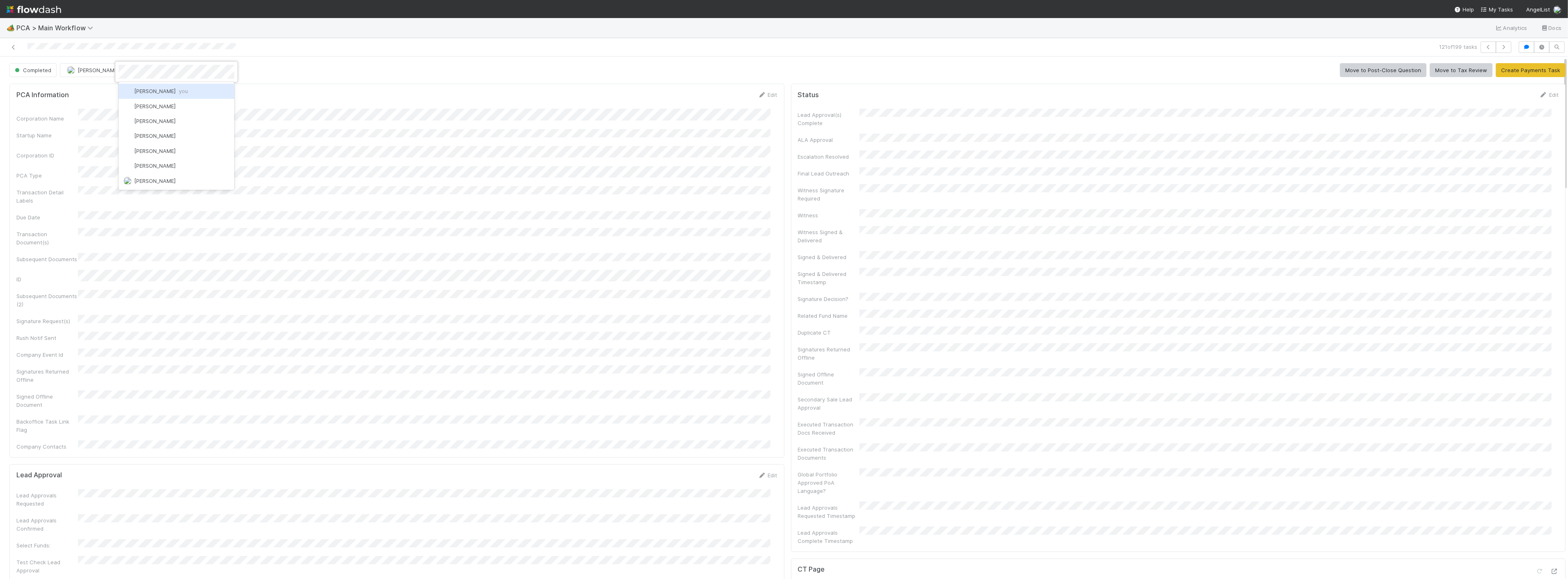
scroll to position [0, 0]
click at [144, 90] on span "Zach Byers you" at bounding box center [161, 91] width 54 height 6
click at [1496, 43] on button "button" at bounding box center [1504, 47] width 15 height 12
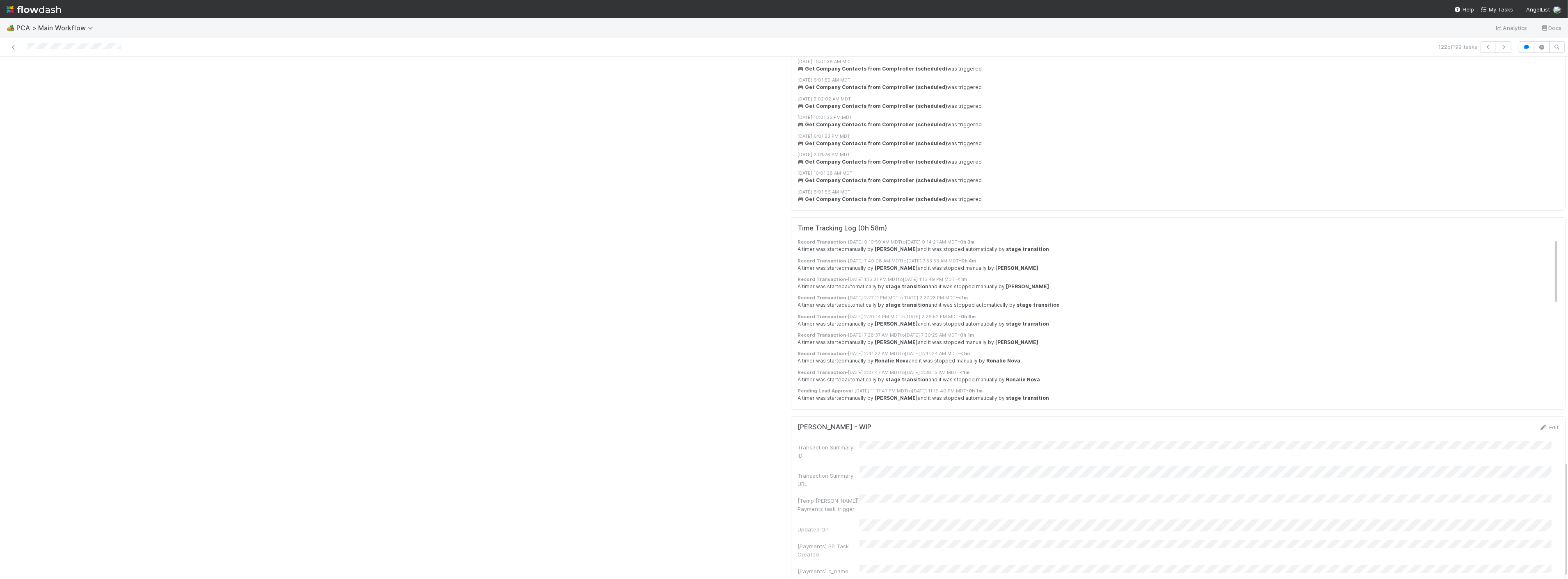
scroll to position [1822, 0]
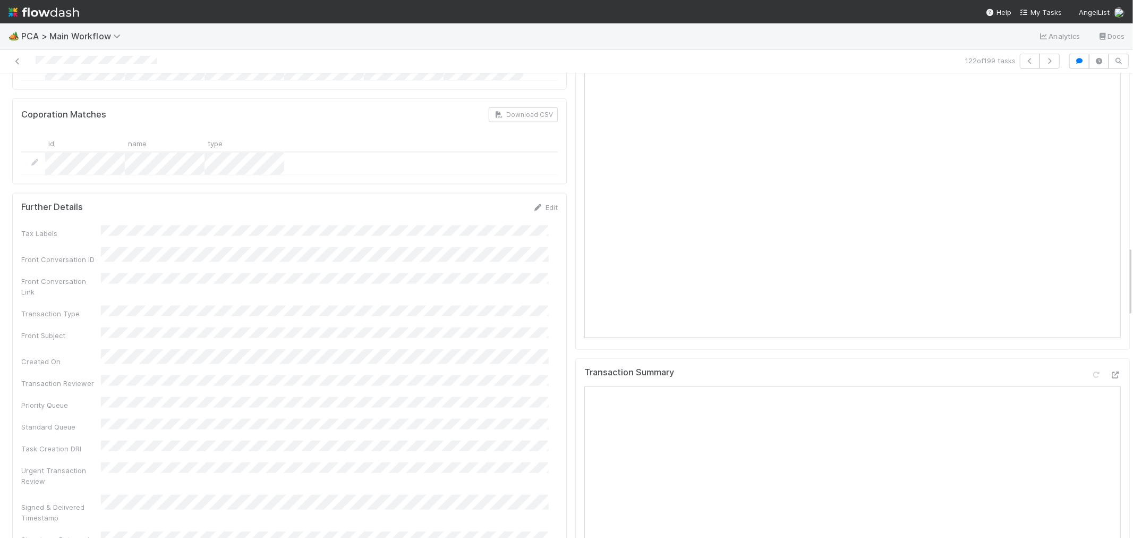
scroll to position [1570, 0]
click at [1110, 371] on icon at bounding box center [1115, 374] width 11 height 7
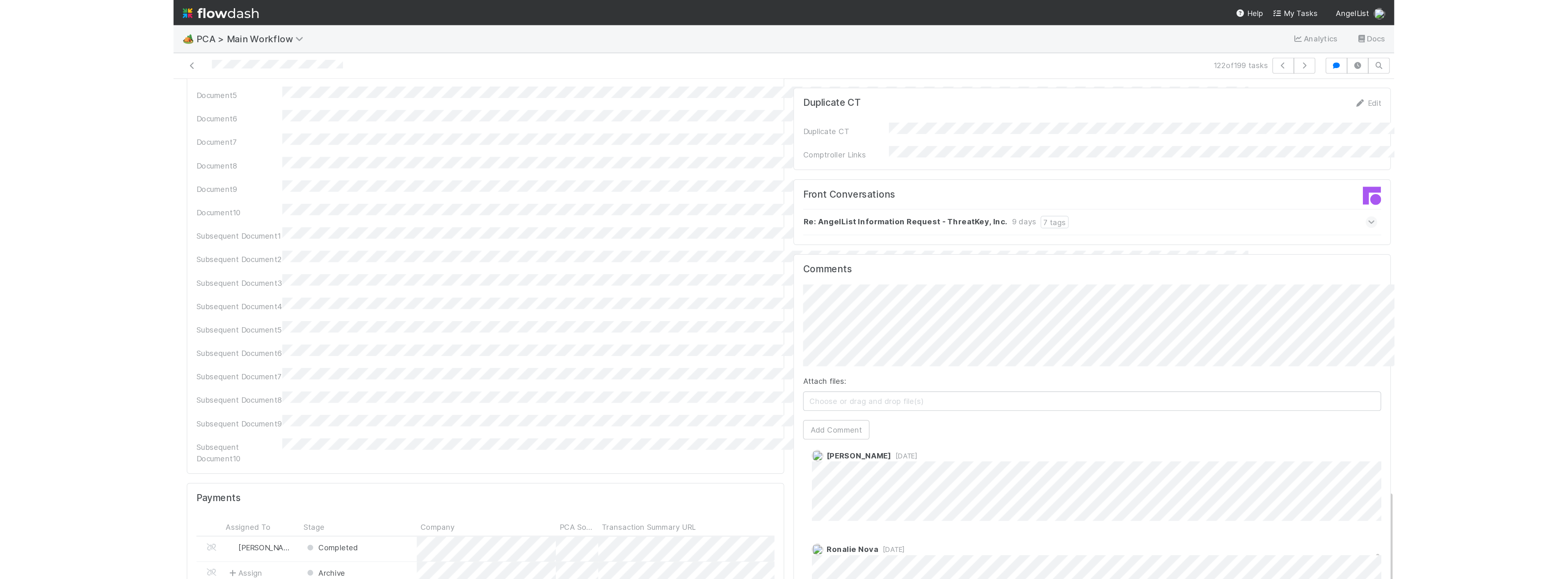
scroll to position [1048, 0]
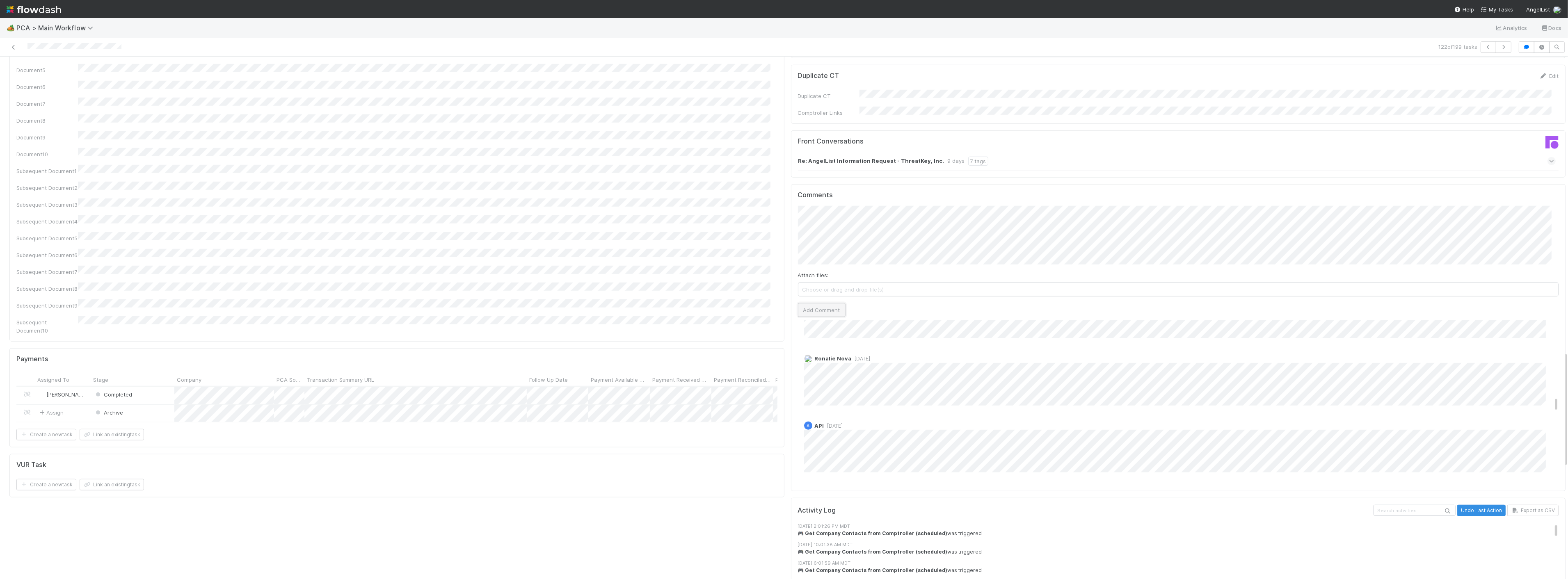
click at [830, 303] on button "Add Comment" at bounding box center [822, 310] width 48 height 14
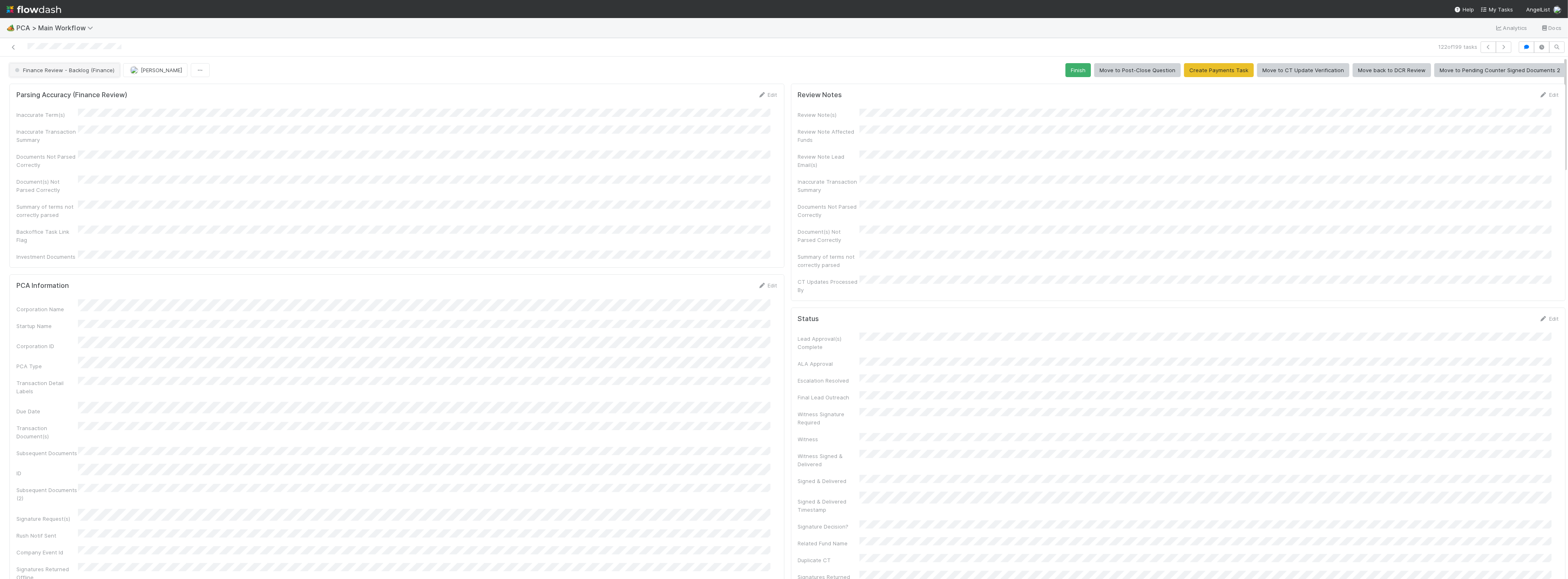
click at [76, 70] on span "Finance Review - Backlog (Finance)" at bounding box center [63, 70] width 101 height 6
click at [51, 117] on div "Completed" at bounding box center [64, 122] width 116 height 15
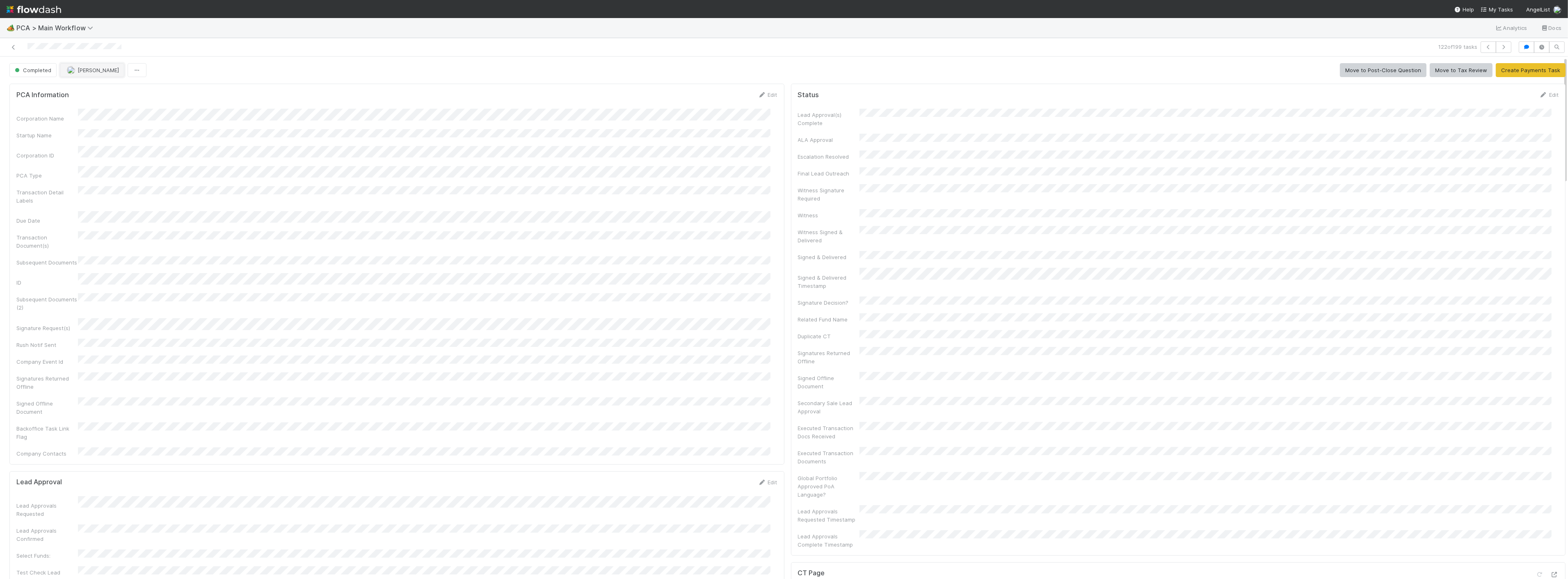
click at [73, 67] on button "[PERSON_NAME]" at bounding box center [92, 70] width 64 height 14
click at [90, 93] on span "Zach Byers you" at bounding box center [99, 91] width 54 height 6
click at [506, 136] on div "Corporation Name Startup Name Corporation ID PCA Type Transaction Detail Labels…" at bounding box center [396, 283] width 761 height 348
click at [1496, 46] on button "button" at bounding box center [1504, 47] width 15 height 12
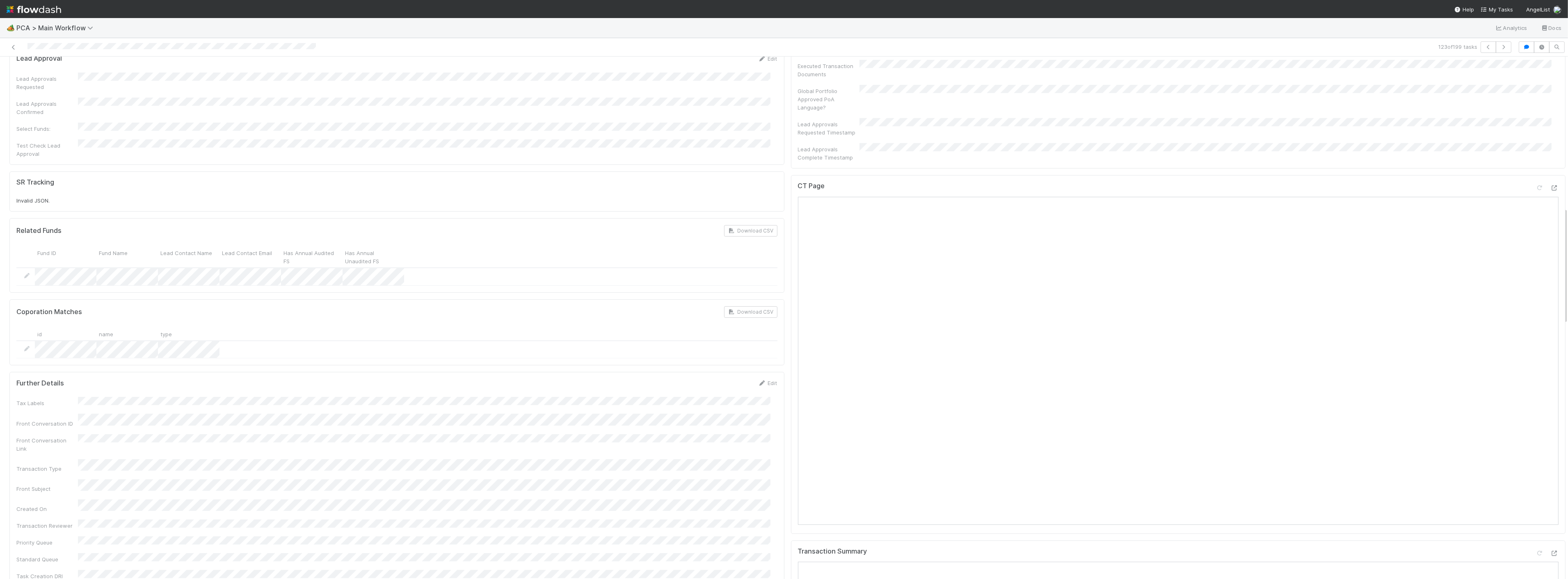
scroll to position [592, 0]
click at [791, 353] on div "CT Page" at bounding box center [1178, 369] width 775 height 359
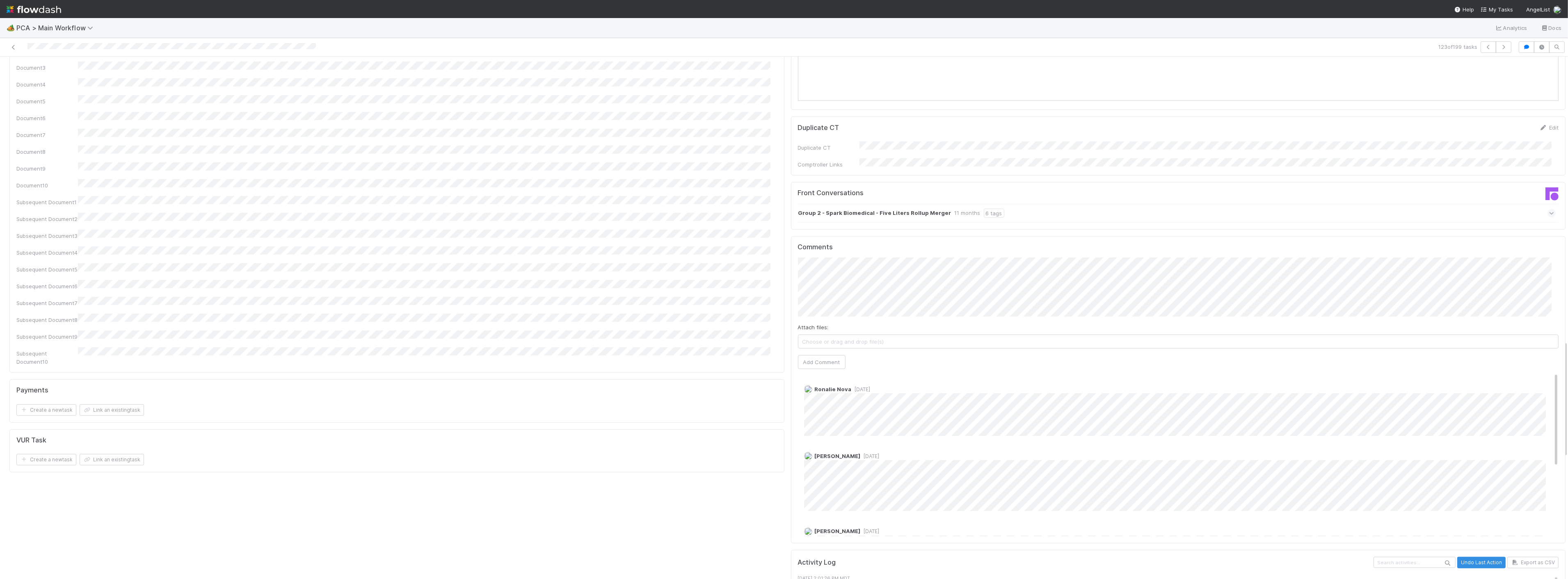
scroll to position [1275, 0]
click at [815, 353] on button "Add Comment" at bounding box center [822, 360] width 48 height 14
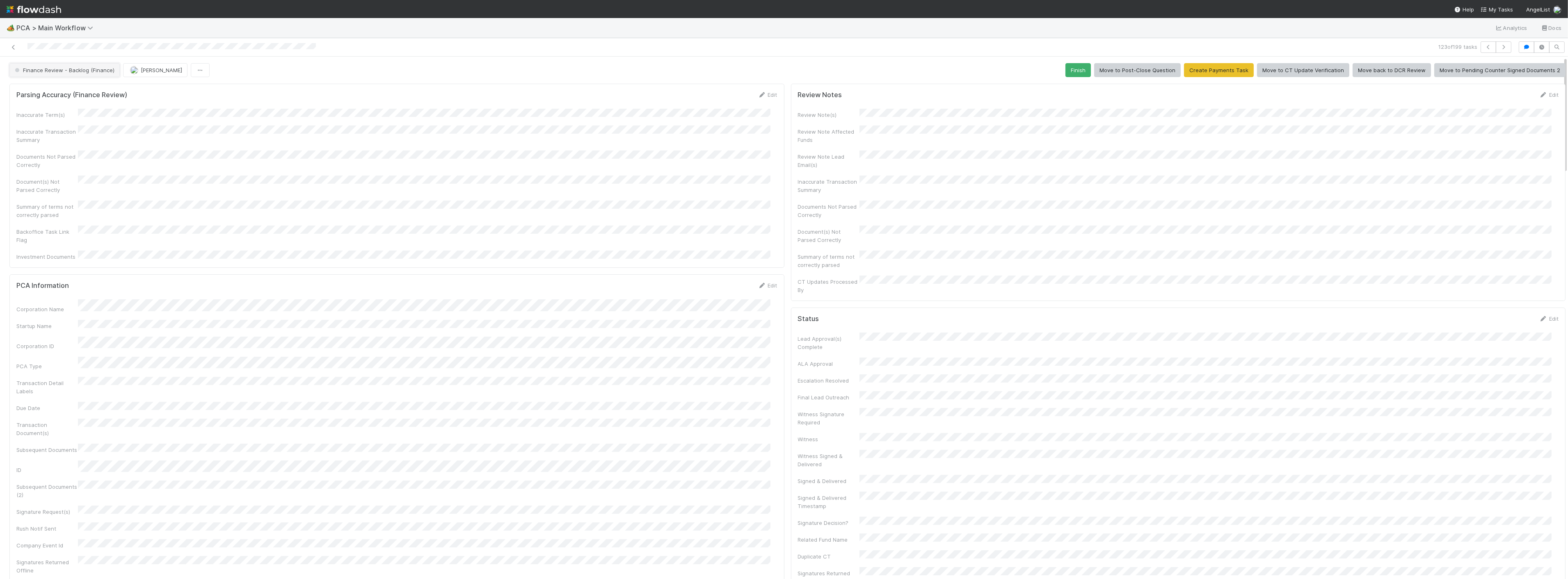
click at [48, 63] on button "Finance Review - Backlog (Finance)" at bounding box center [64, 70] width 110 height 14
click at [38, 125] on span "Completed" at bounding box center [30, 122] width 38 height 6
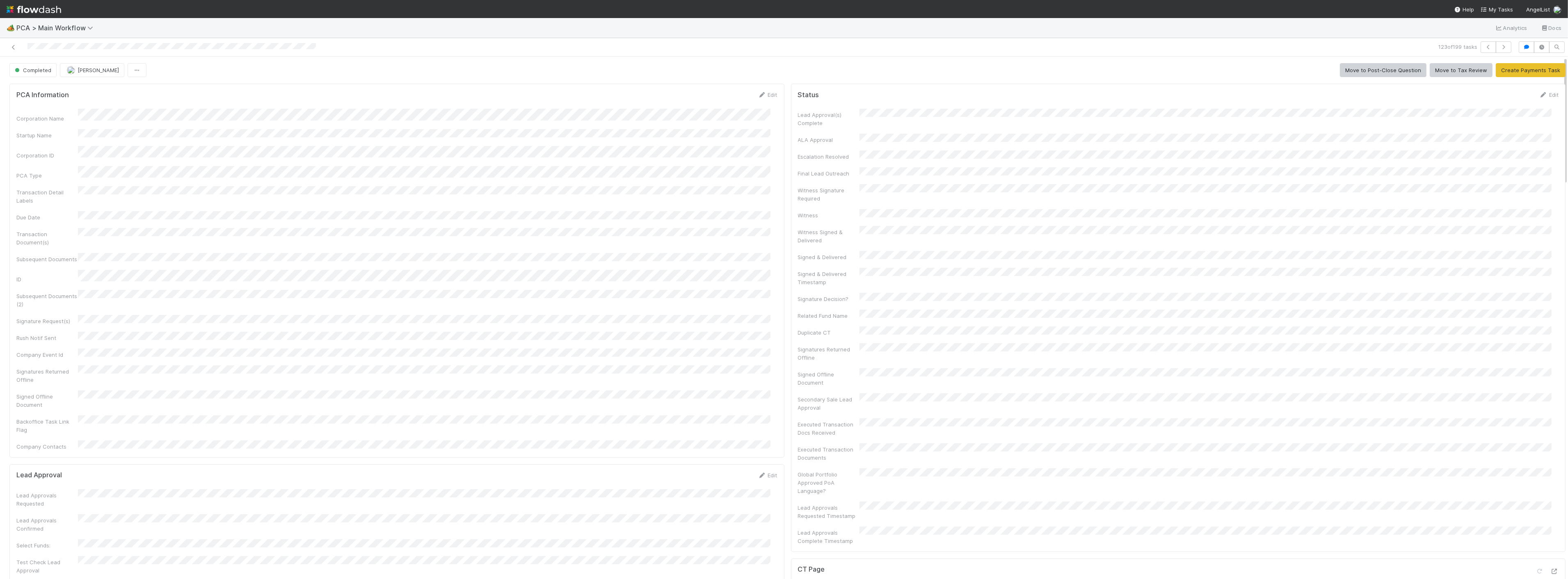
click at [146, 68] on div "Completed Jacob Luna Move to Post-Close Question Move to Tax Review Create Paym…" at bounding box center [787, 70] width 1556 height 14
click at [110, 69] on button "[PERSON_NAME]" at bounding box center [92, 70] width 64 height 14
click at [96, 91] on span "Zach Byers you" at bounding box center [99, 91] width 54 height 6
click at [548, 157] on div "Corporation Name Startup Name Corporation ID PCA Type Transaction Detail Labels…" at bounding box center [396, 279] width 761 height 342
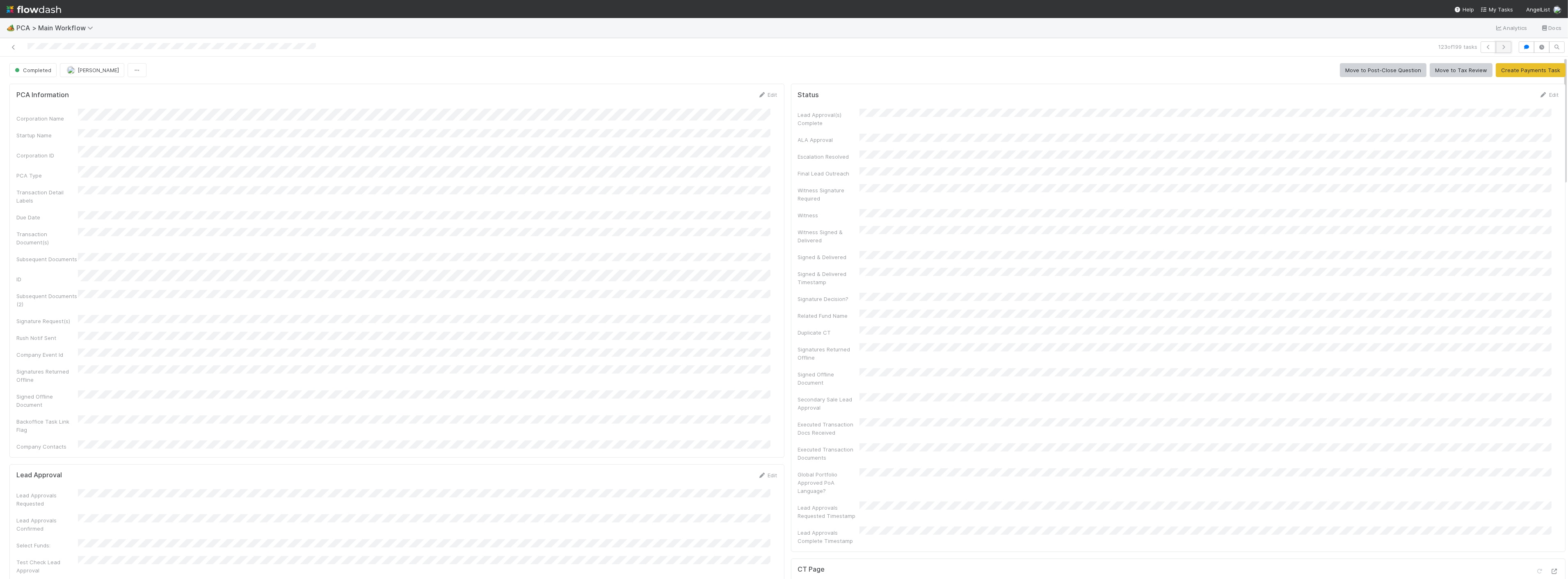
click at [1499, 49] on icon "button" at bounding box center [1503, 47] width 8 height 5
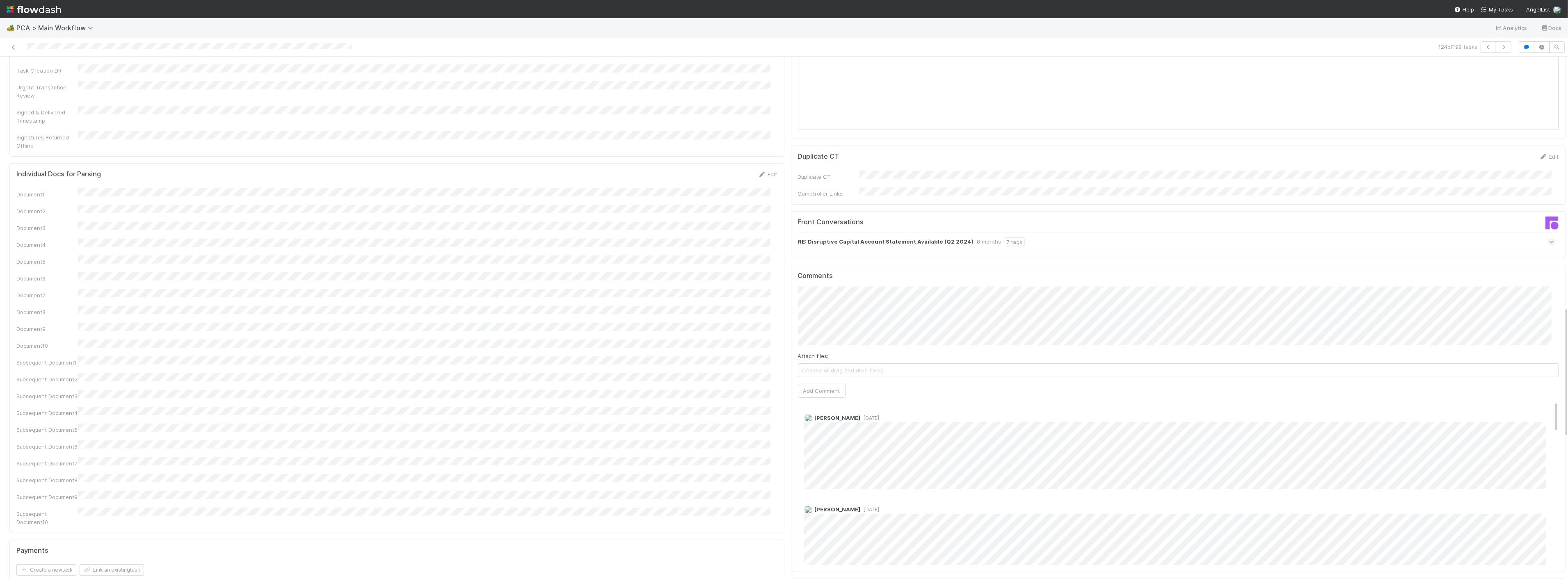
click at [791, 325] on div "Comments Attach files: Choose or drag and drop file(s) Add Comment Jacob Weiss …" at bounding box center [1178, 418] width 775 height 307
click at [798, 384] on button "Add Comment" at bounding box center [822, 391] width 48 height 14
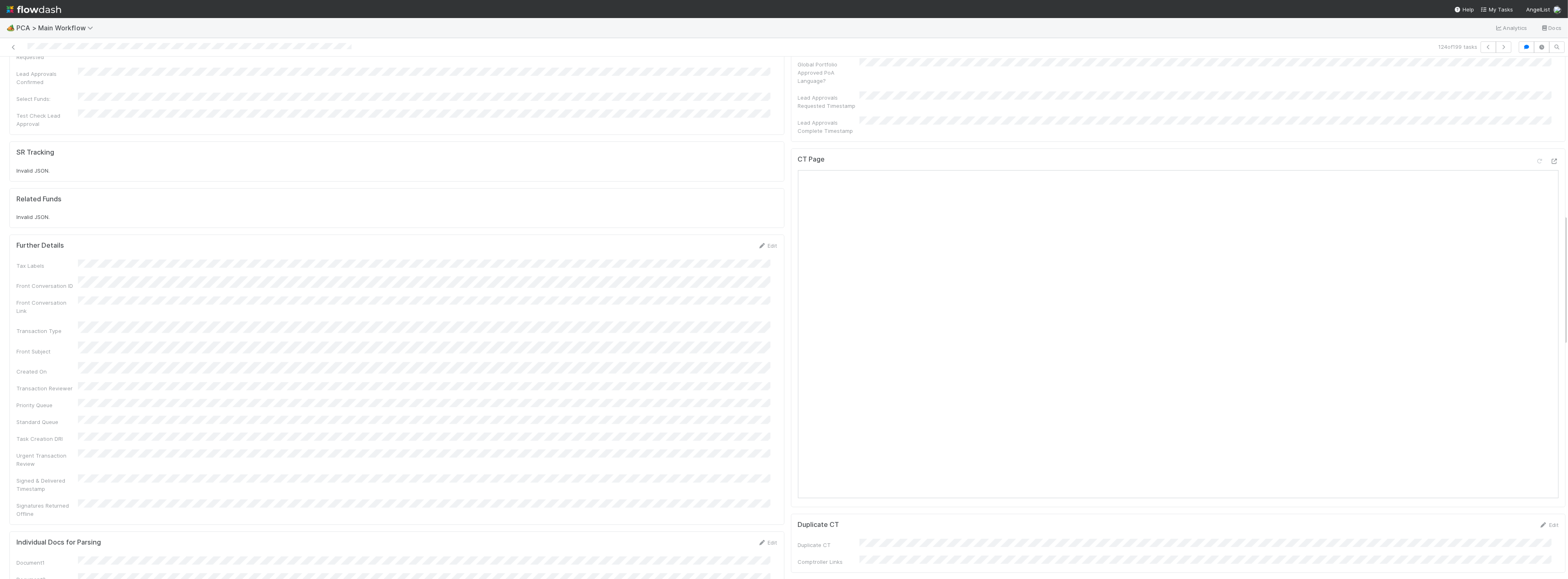
scroll to position [0, 0]
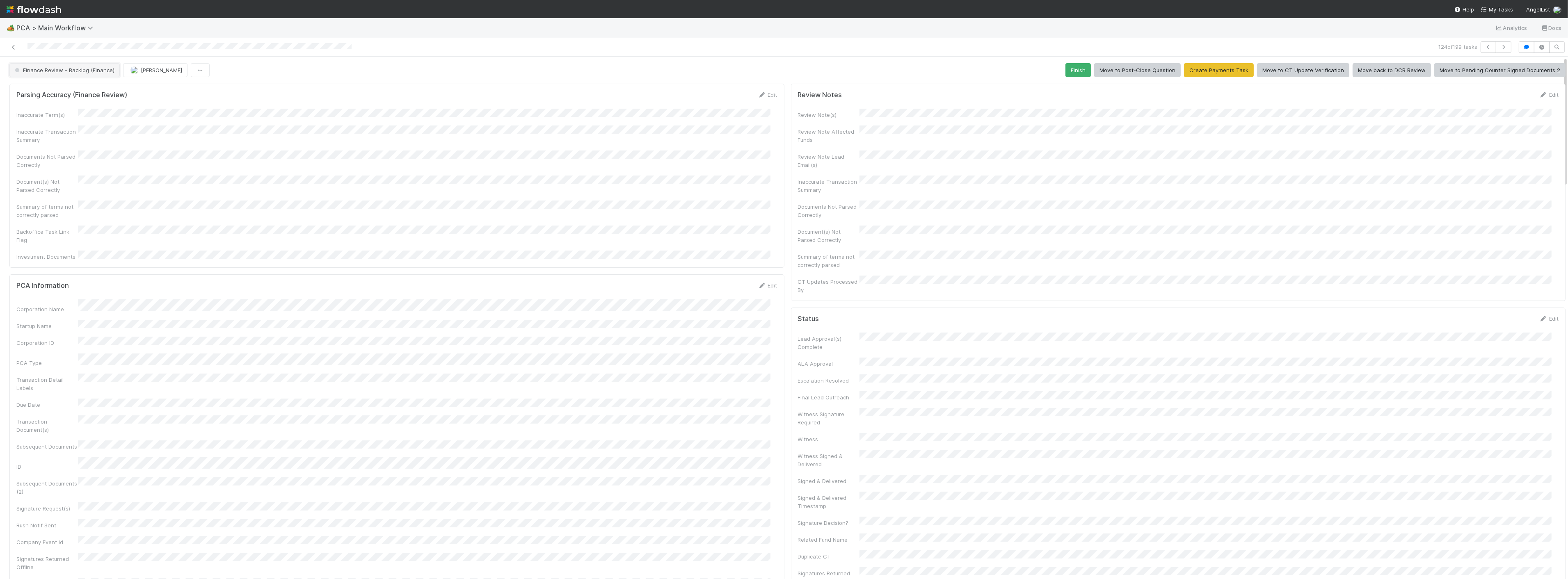
click at [108, 70] on span "Finance Review - Backlog (Finance)" at bounding box center [63, 70] width 101 height 6
click at [49, 127] on div "Completed" at bounding box center [64, 122] width 116 height 15
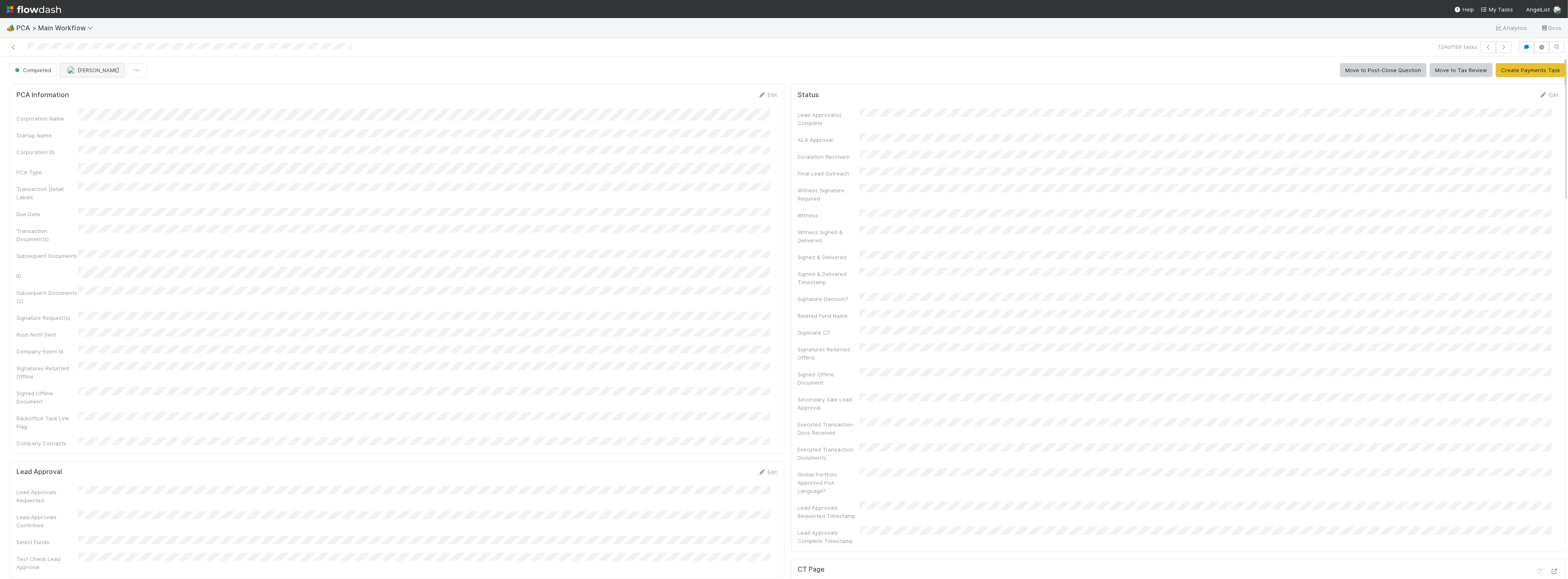
click at [80, 68] on span "[PERSON_NAME]" at bounding box center [98, 70] width 42 height 6
click at [91, 90] on span "Zach Byers you" at bounding box center [99, 91] width 54 height 6
click at [1496, 50] on button "button" at bounding box center [1504, 47] width 15 height 12
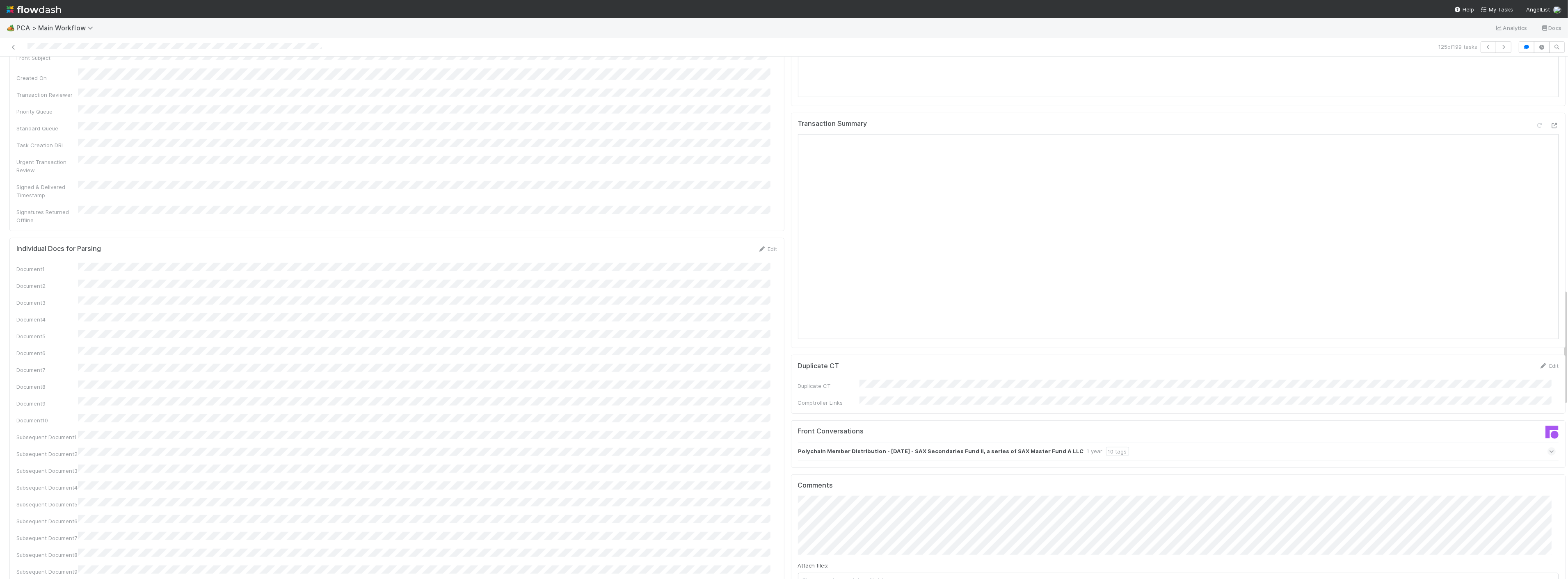
scroll to position [1048, 0]
click at [516, 225] on div "Individual Docs for Parsing Edit Document1 Document2 Document3 Document4 Docume…" at bounding box center [396, 410] width 775 height 370
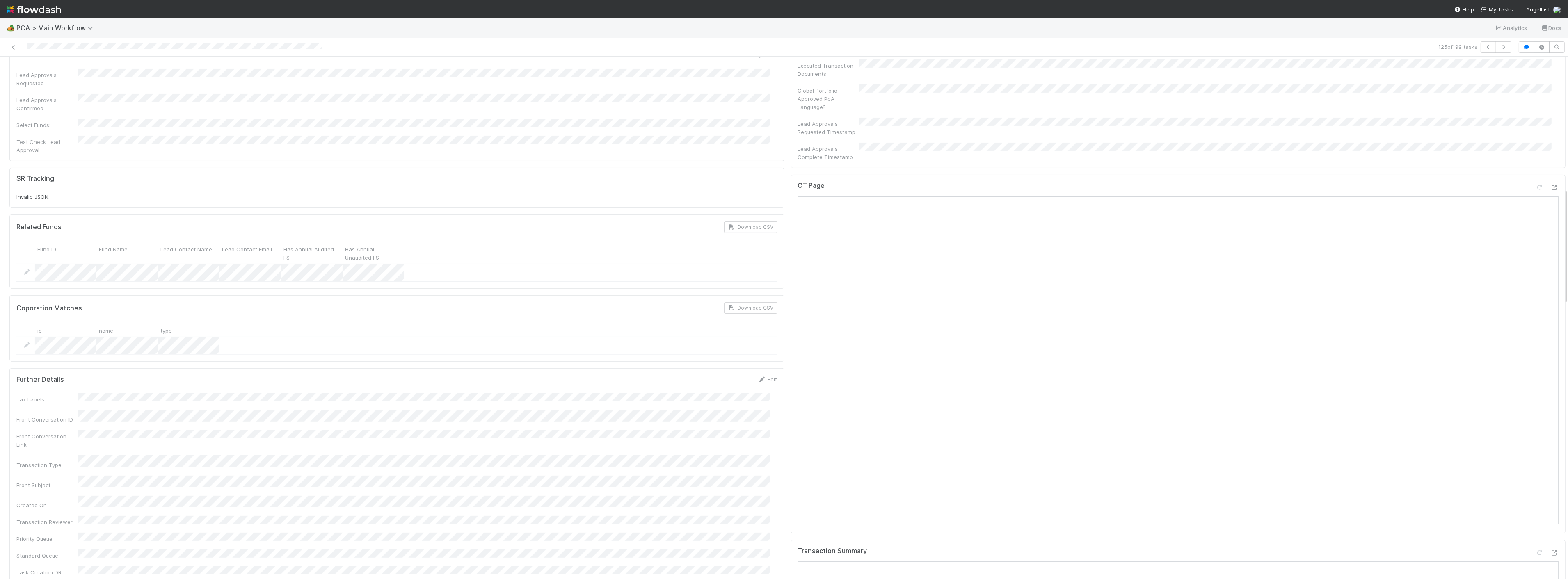
scroll to position [592, 0]
click at [1550, 201] on icon at bounding box center [1554, 203] width 8 height 5
click at [1550, 201] on icon at bounding box center [1554, 204] width 8 height 5
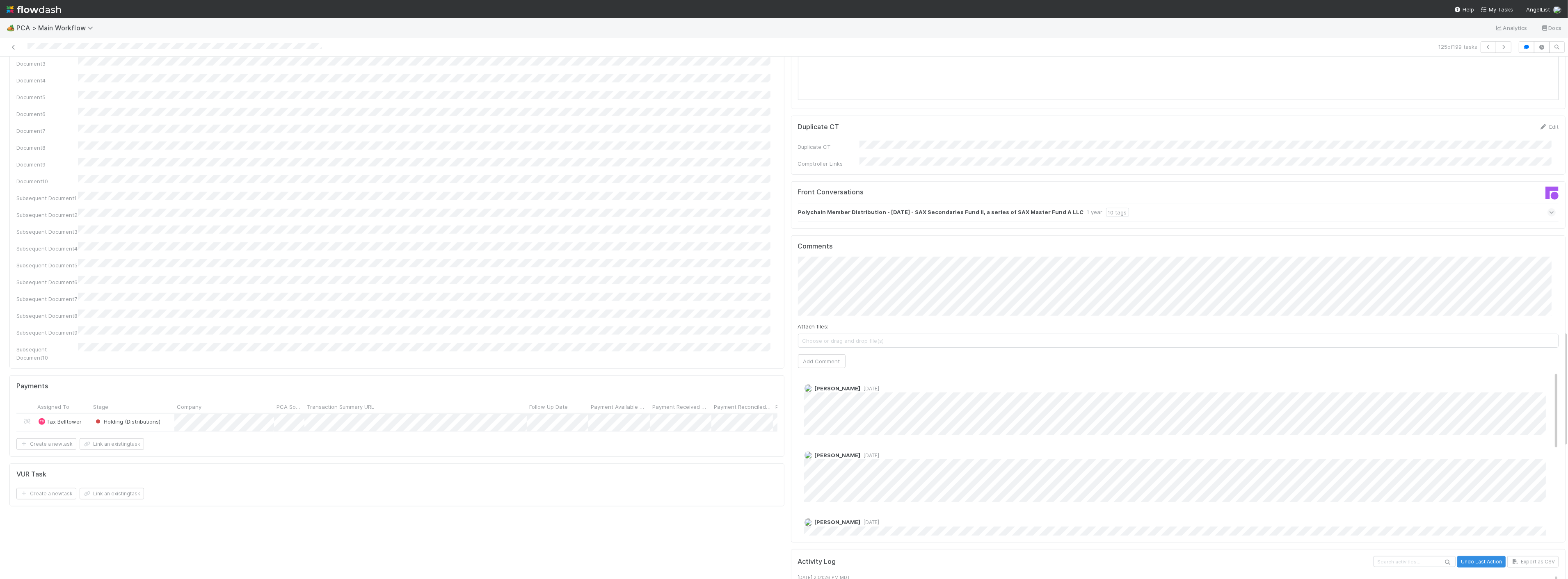
scroll to position [1230, 0]
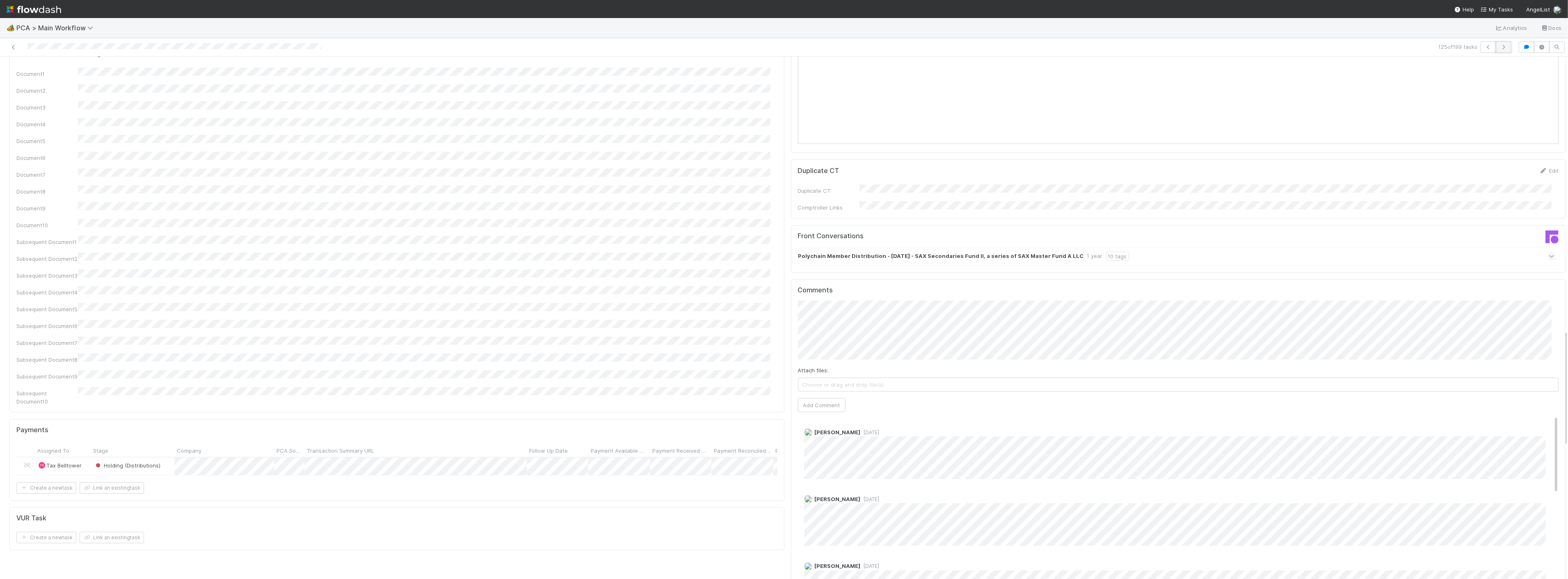
click at [1499, 46] on icon "button" at bounding box center [1503, 47] width 8 height 5
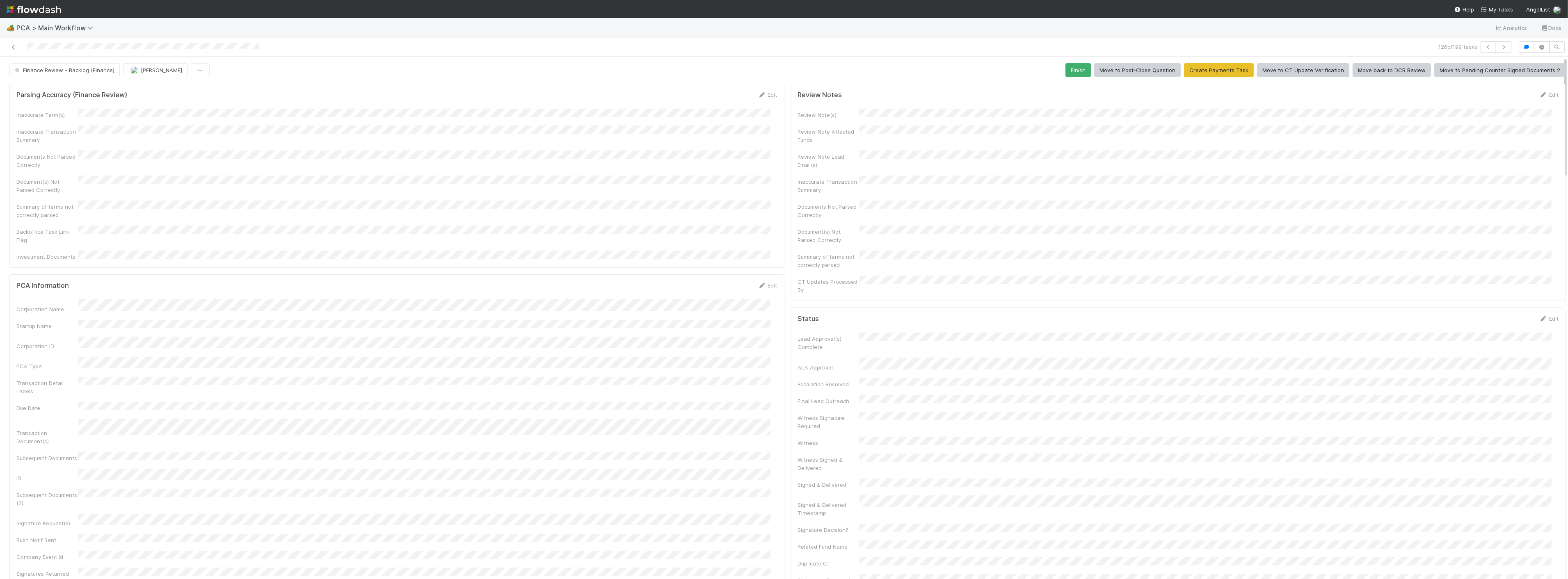
click at [379, 274] on div "PCA Information Edit Corporation Name Startup Name Corporation ID PCA Type Tran…" at bounding box center [396, 469] width 775 height 389
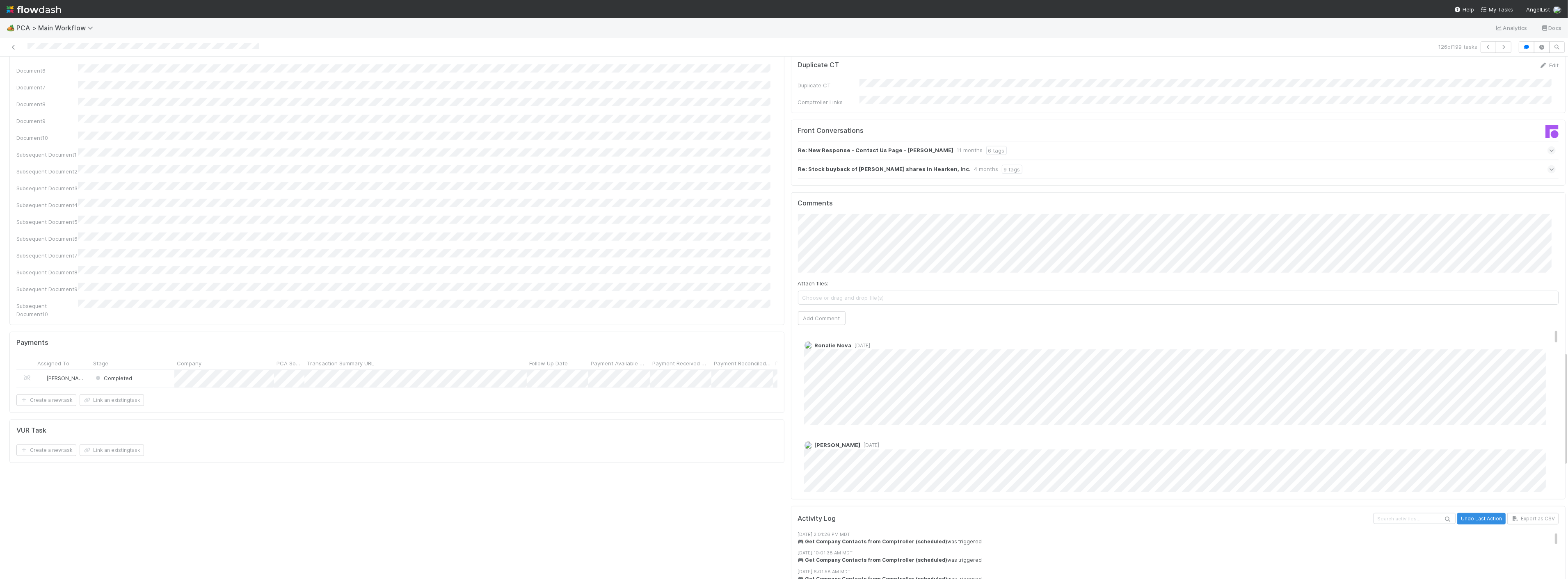
scroll to position [1321, 0]
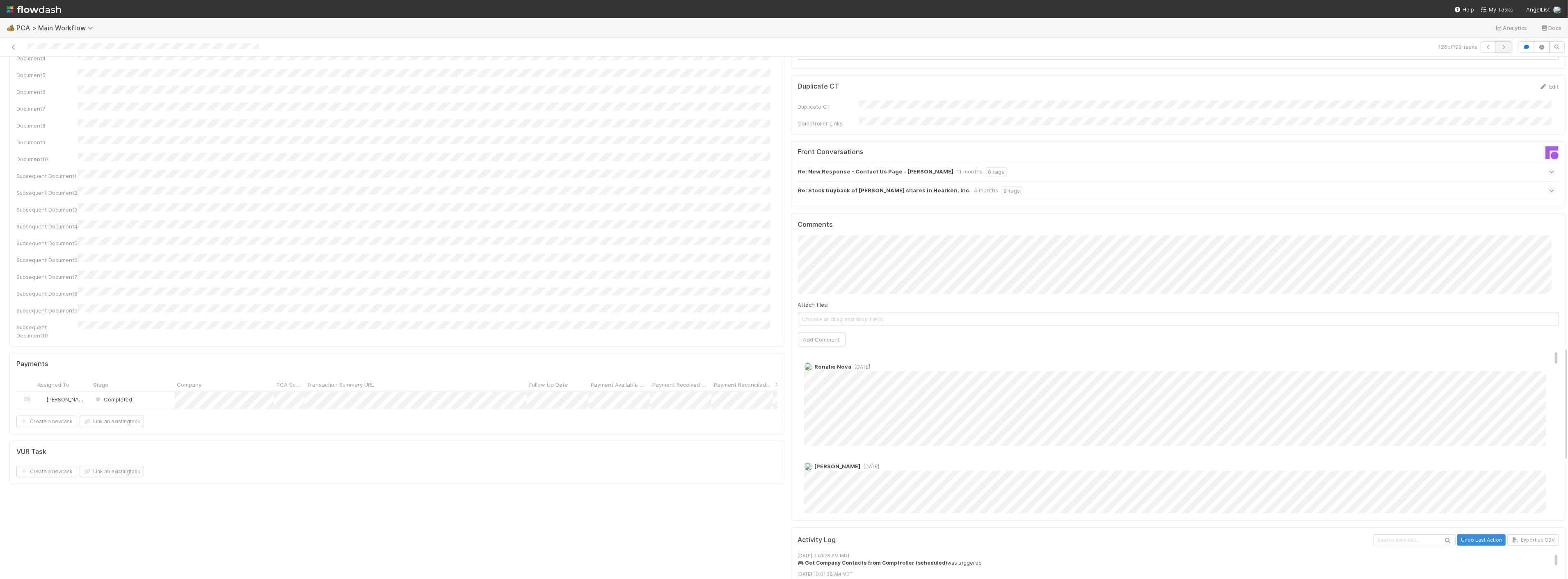
click at [1500, 46] on icon "button" at bounding box center [1503, 47] width 8 height 5
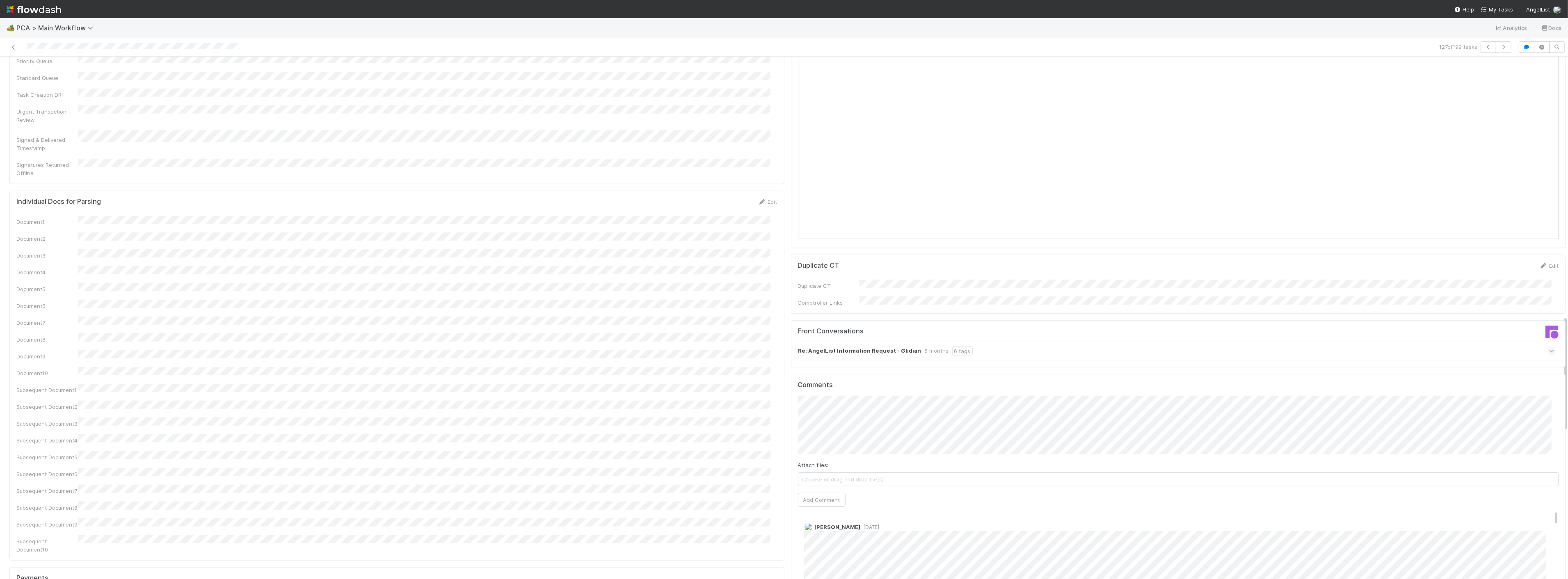
scroll to position [1230, 0]
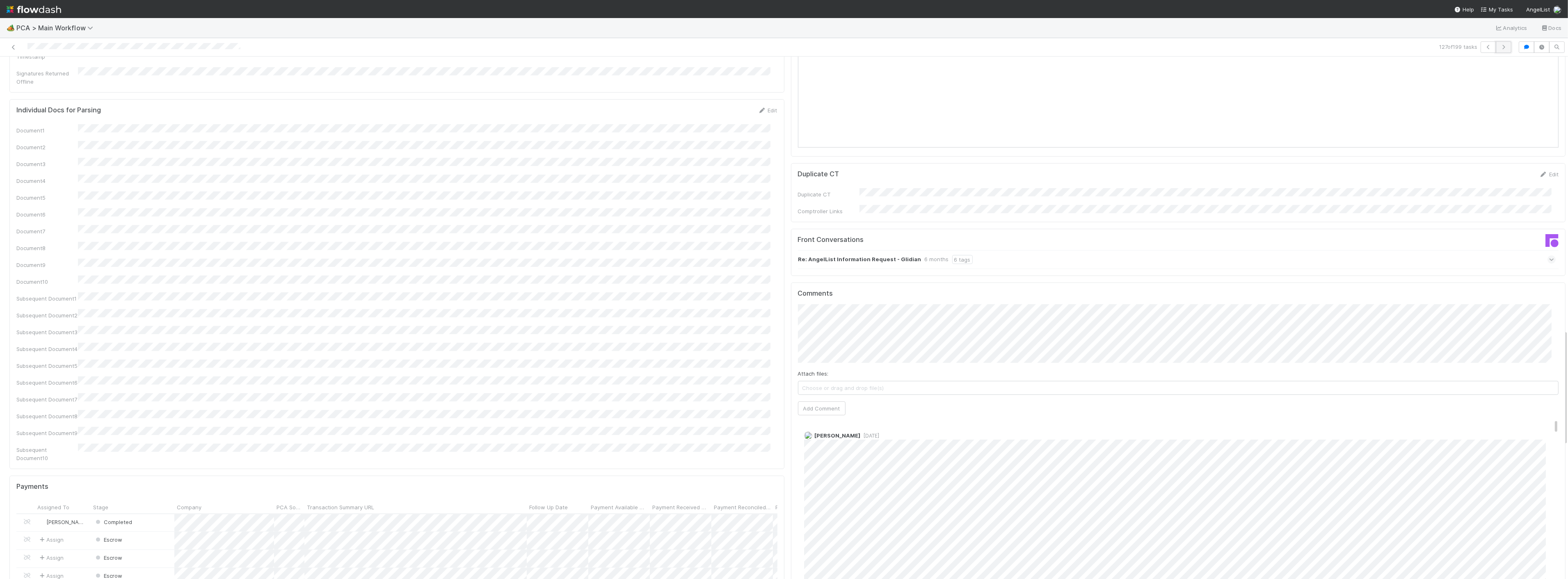
click at [1499, 47] on icon "button" at bounding box center [1503, 47] width 8 height 5
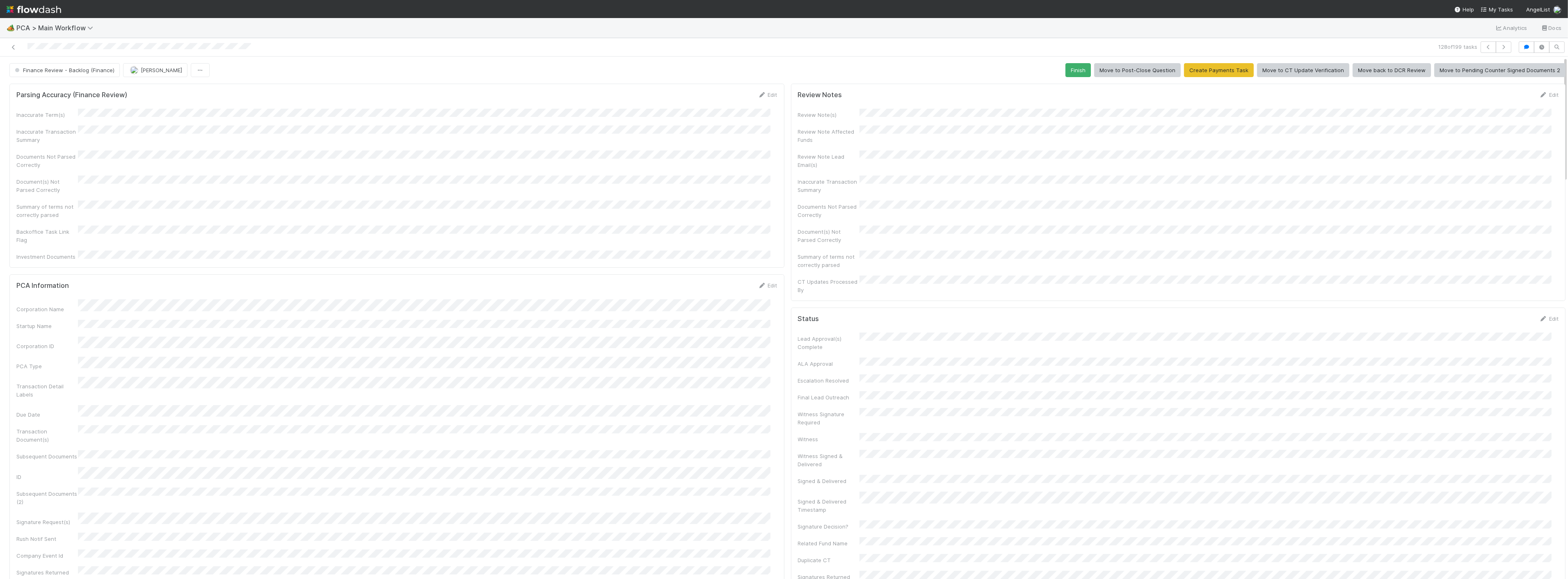
drag, startPoint x: 581, startPoint y: 225, endPoint x: 547, endPoint y: 234, distance: 35.2
click at [581, 225] on div "Backoffice Task Link Flag" at bounding box center [396, 235] width 761 height 19
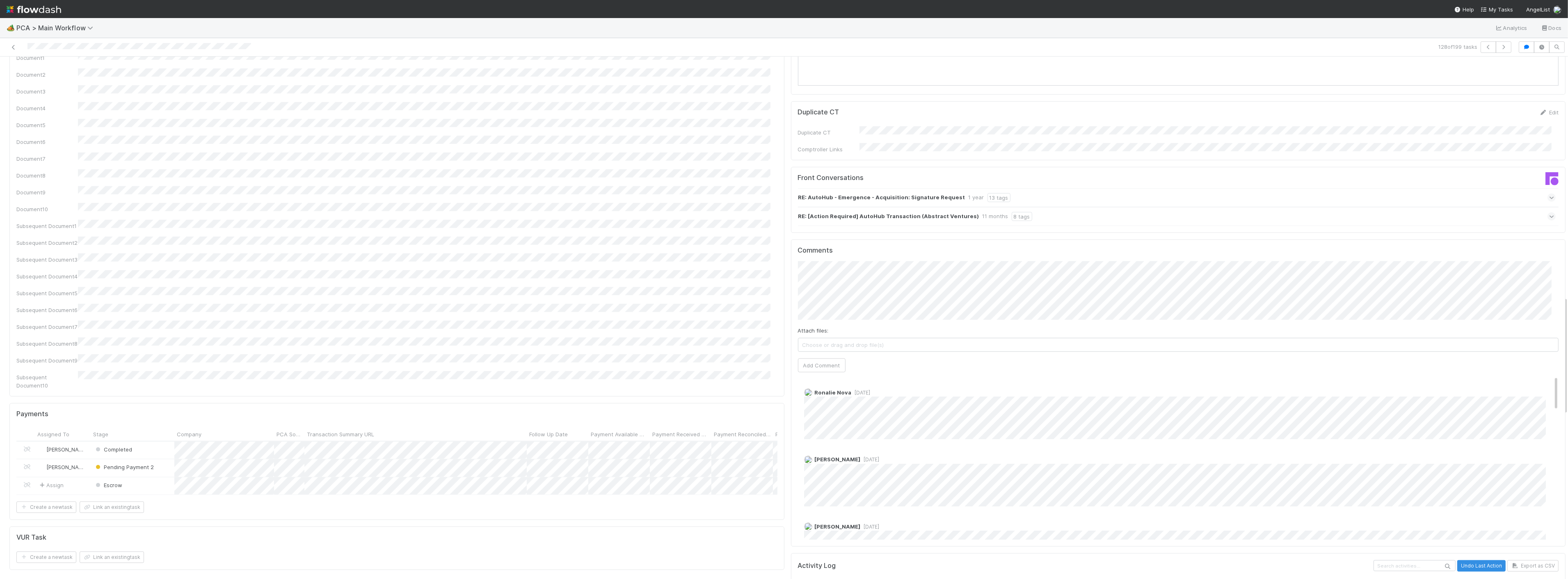
scroll to position [1321, 0]
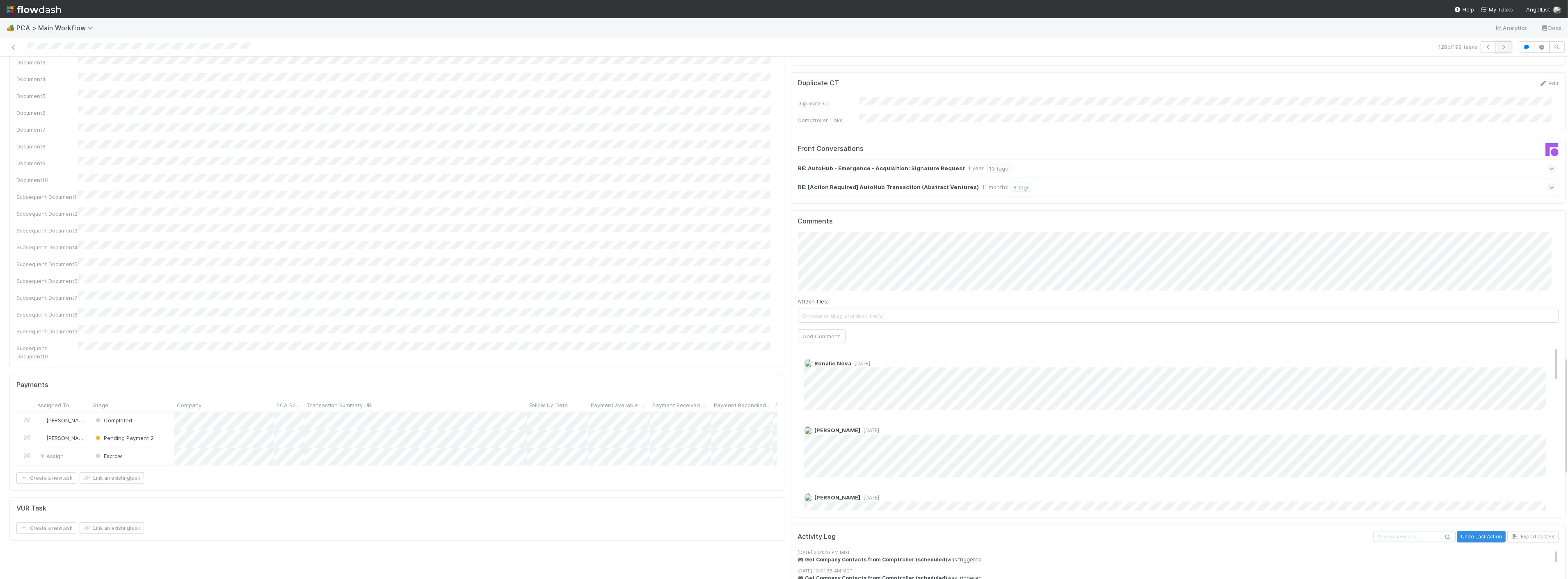
click at [1503, 48] on button "button" at bounding box center [1504, 47] width 15 height 12
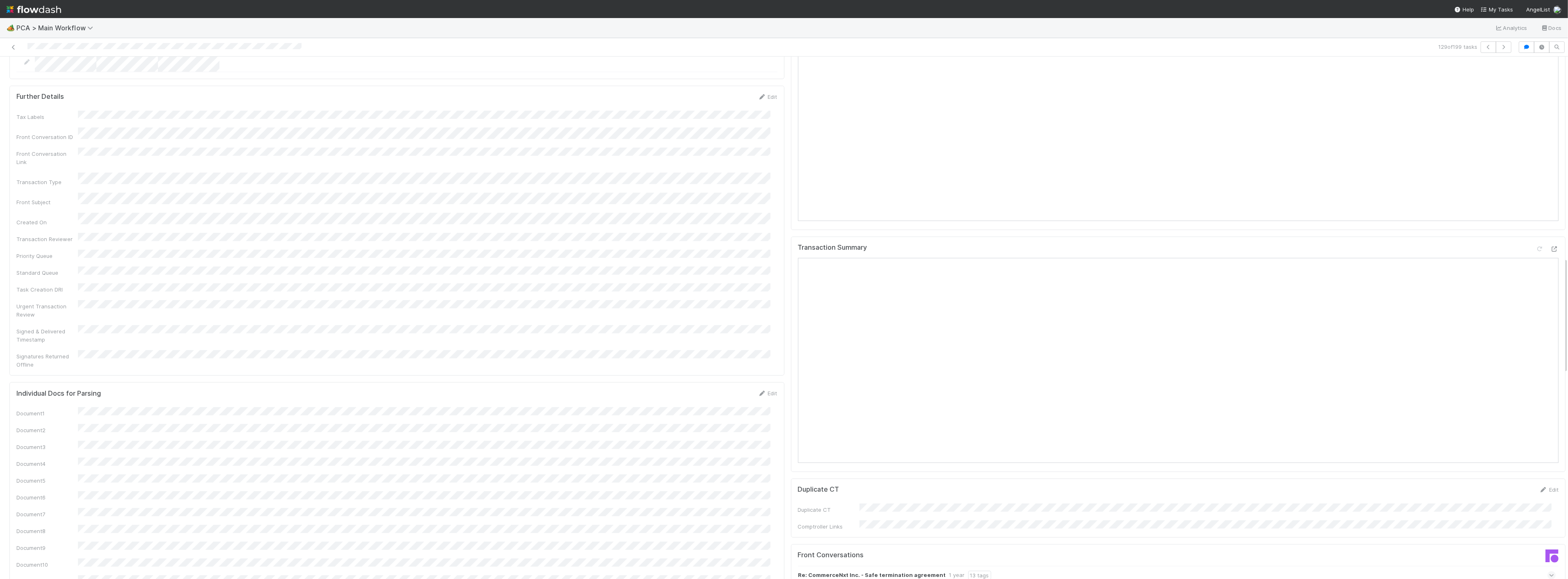
scroll to position [729, 0]
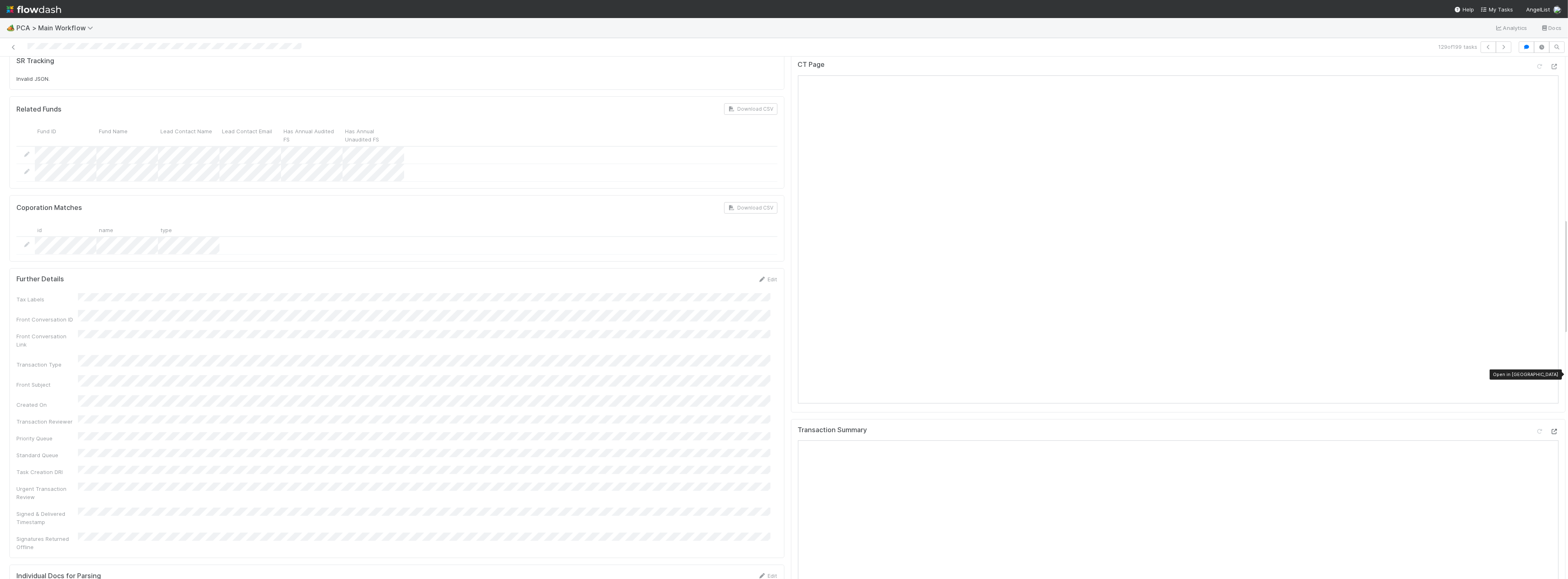
click at [1550, 427] on div at bounding box center [1554, 431] width 8 height 8
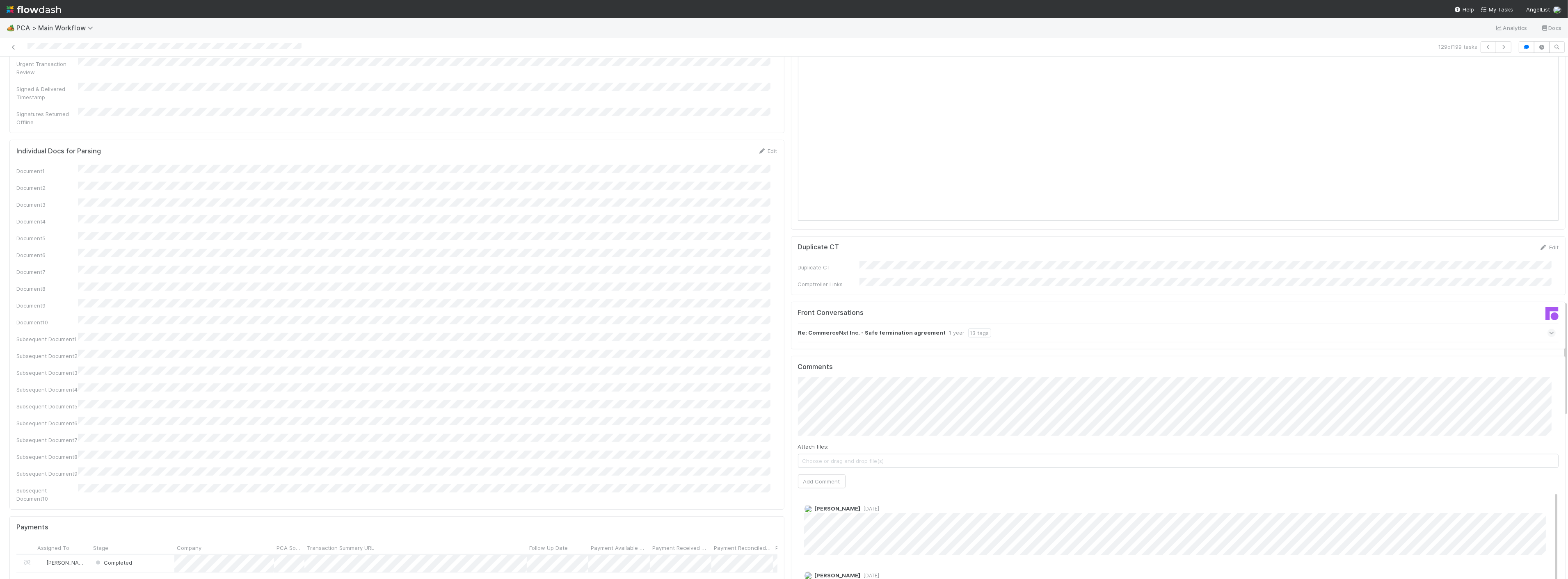
scroll to position [1275, 0]
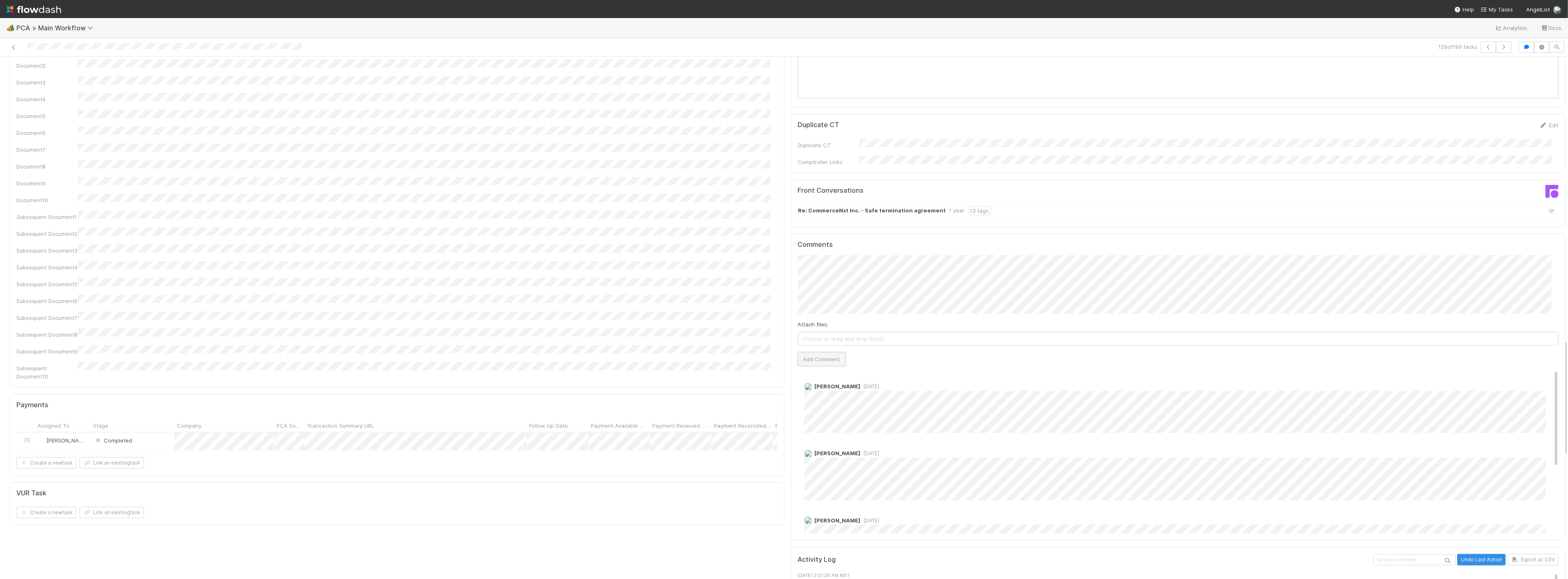
click at [818, 352] on button "Add Comment" at bounding box center [822, 359] width 48 height 14
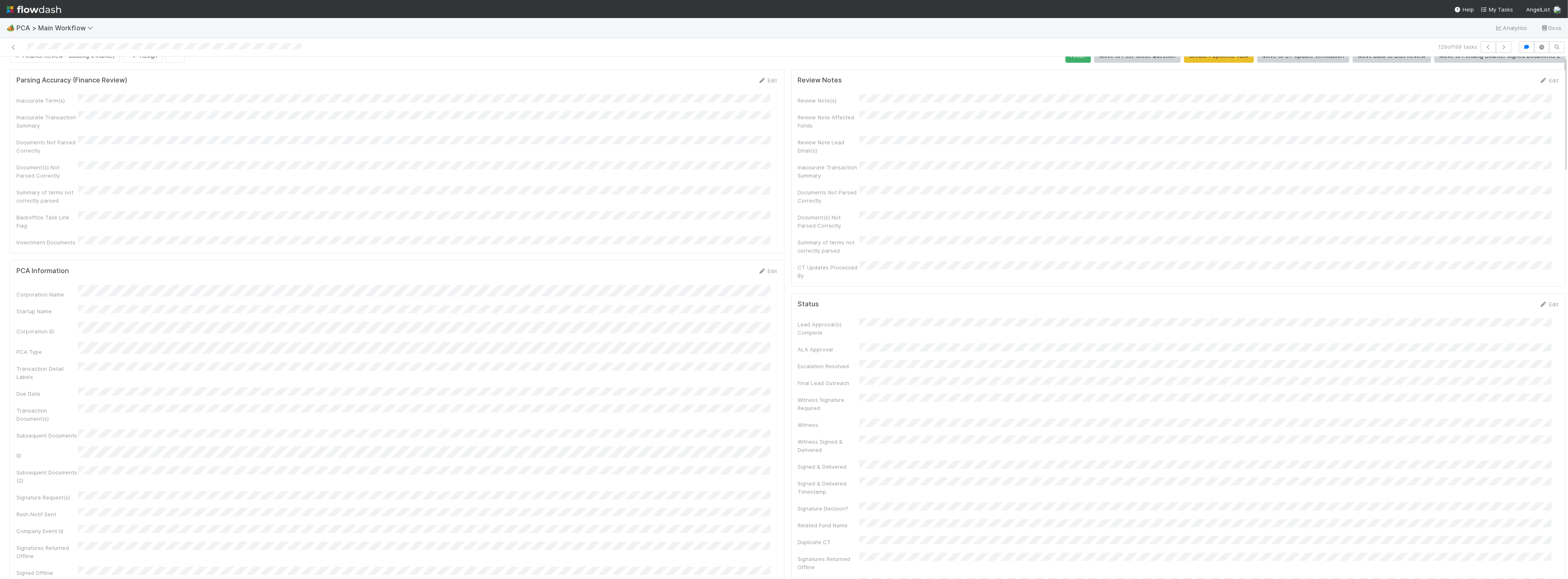
scroll to position [0, 0]
click at [136, 76] on button "Assign" at bounding box center [142, 70] width 39 height 14
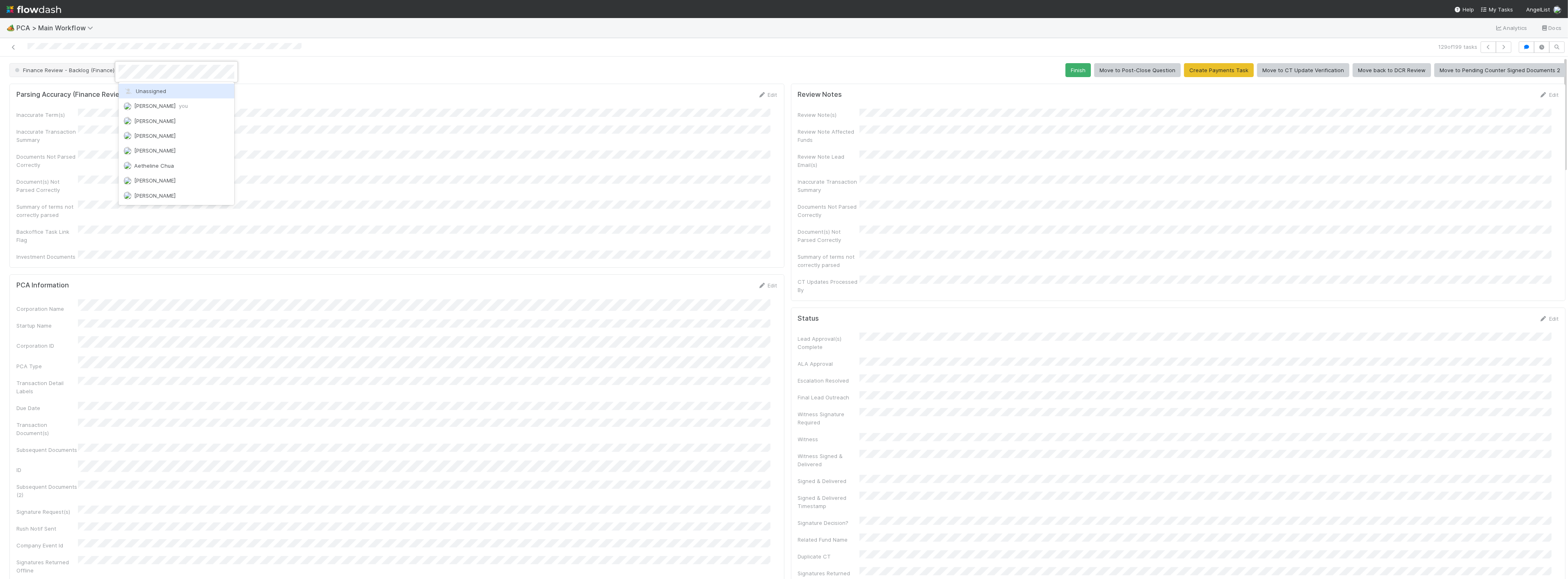
click at [139, 103] on div "Zach Byers you" at bounding box center [176, 105] width 116 height 15
click at [89, 71] on span "Finance Review - Backlog (Finance)" at bounding box center [63, 70] width 101 height 6
click at [49, 123] on div "Completed" at bounding box center [64, 122] width 116 height 15
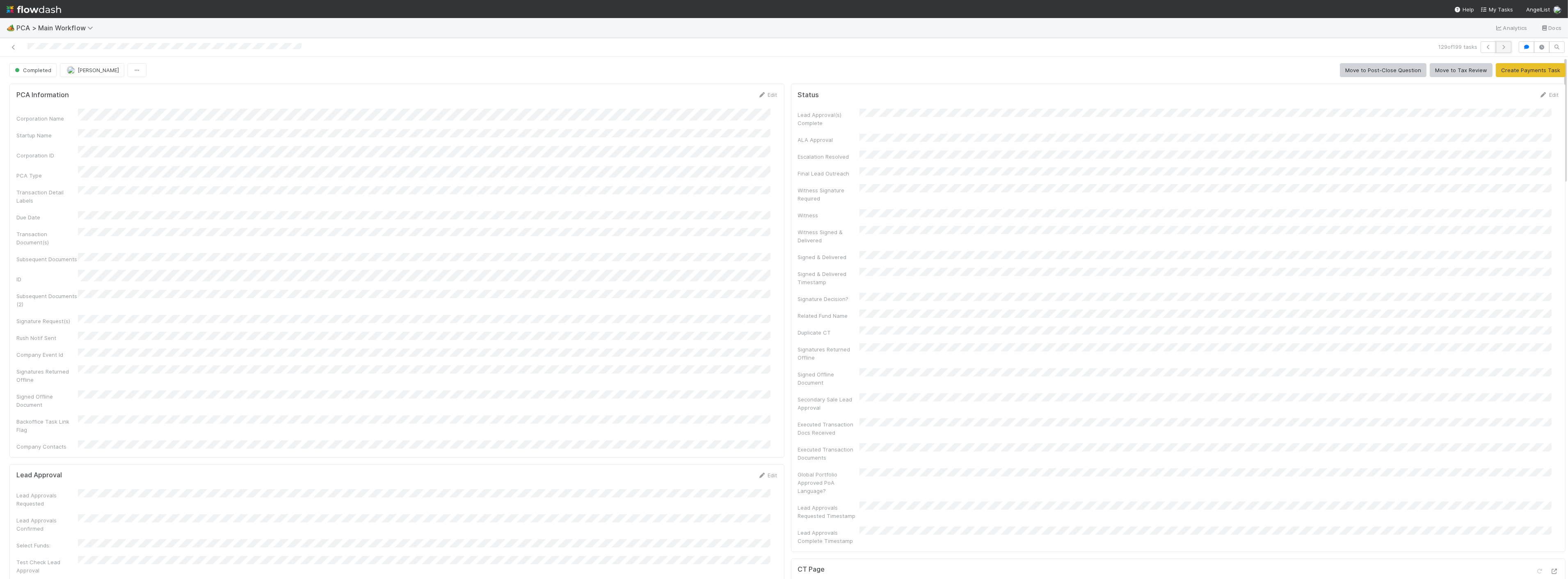
click at [1499, 49] on icon "button" at bounding box center [1503, 47] width 8 height 5
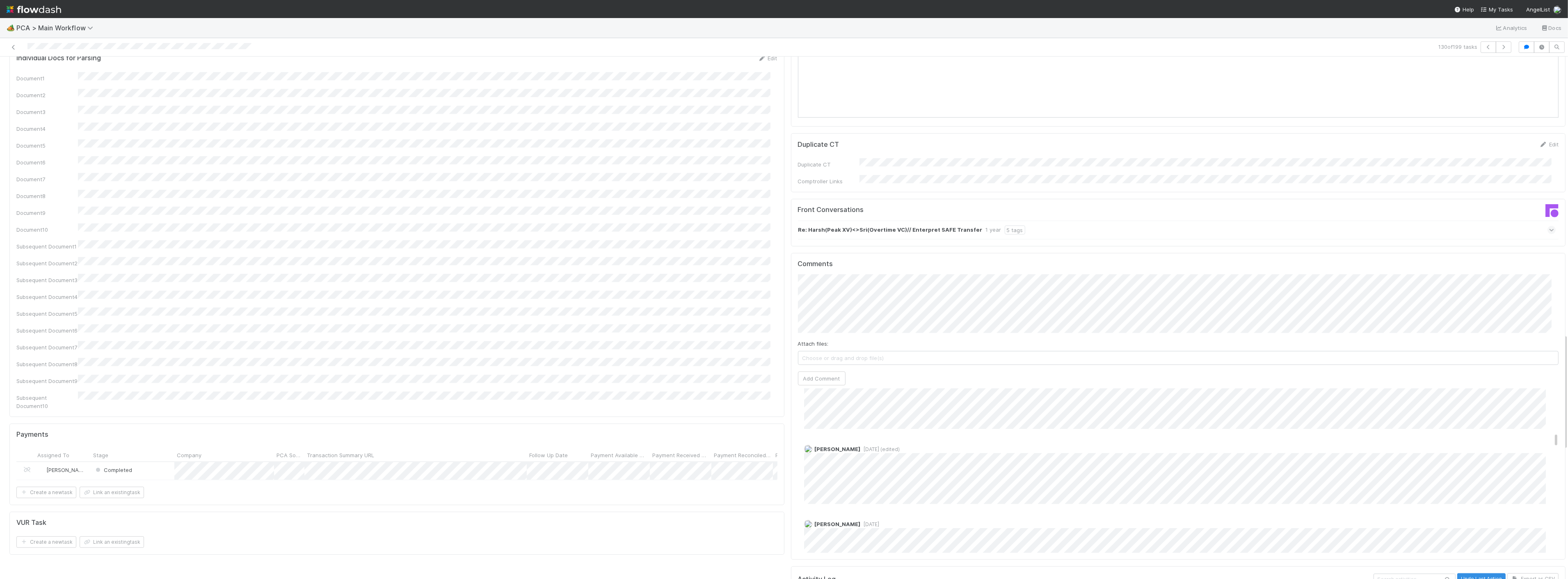
scroll to position [1275, 0]
drag, startPoint x: 866, startPoint y: 271, endPoint x: 864, endPoint y: 264, distance: 7.3
click at [866, 327] on div "Attach files: Choose or drag and drop file(s)" at bounding box center [1178, 339] width 761 height 25
click at [805, 359] on button "Add Comment" at bounding box center [822, 366] width 48 height 14
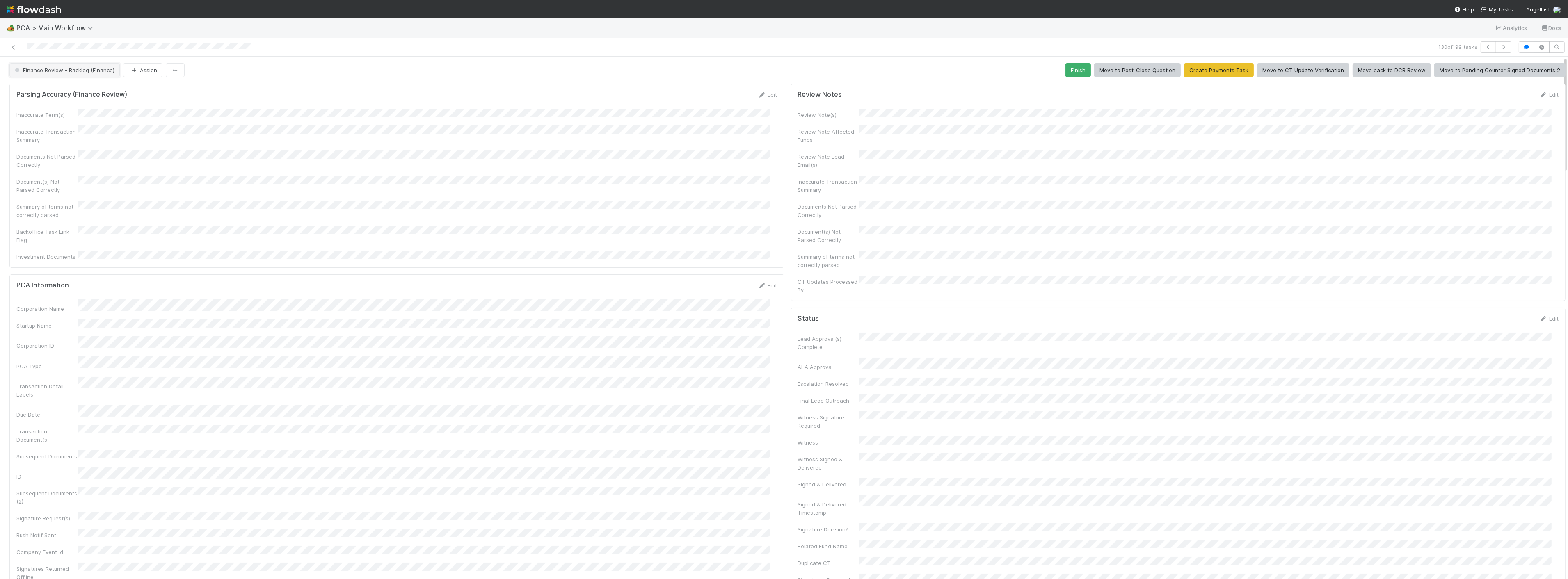
click at [63, 67] on span "Finance Review - Backlog (Finance)" at bounding box center [63, 70] width 101 height 6
click at [34, 121] on span "Completed" at bounding box center [30, 122] width 38 height 6
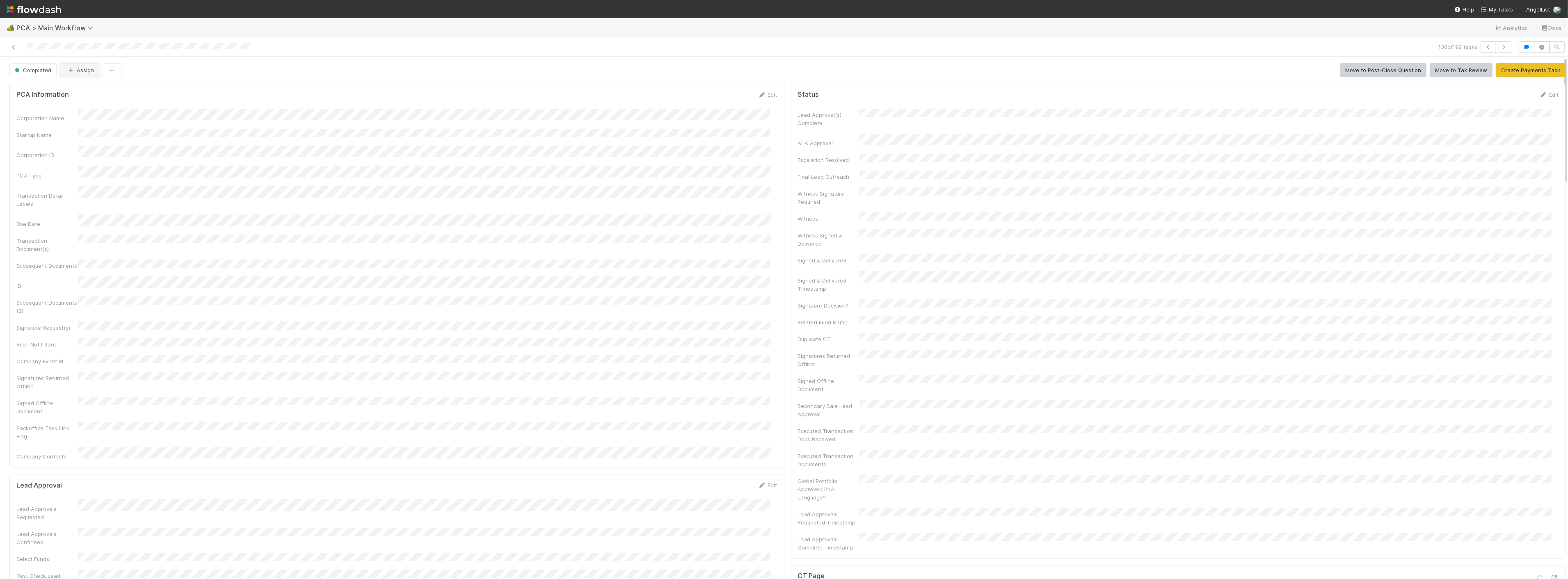
click at [75, 76] on button "Assign" at bounding box center [80, 70] width 39 height 14
click at [76, 90] on span "Zach Byers you" at bounding box center [99, 91] width 54 height 6
click at [436, 109] on form "PCA Information Edit Corporation Name Startup Name Corporation ID PCA Type Tran…" at bounding box center [396, 275] width 761 height 370
click at [13, 43] on link at bounding box center [13, 47] width 8 height 8
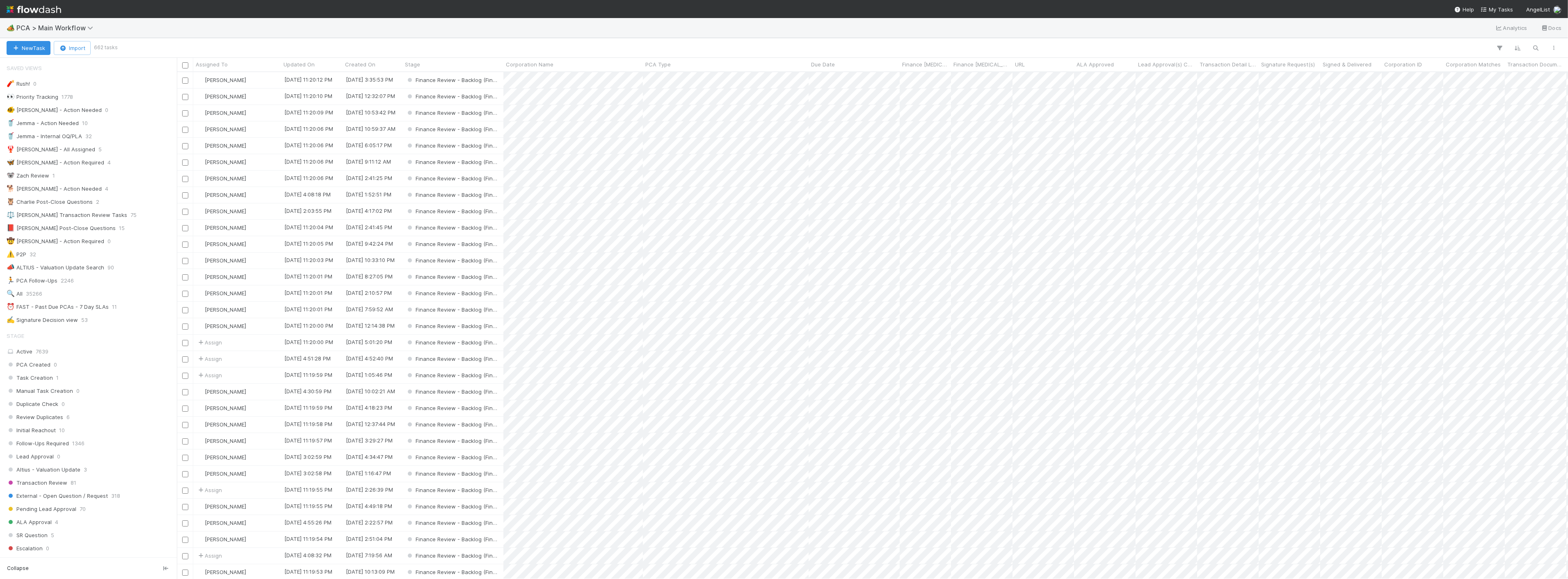
scroll to position [319, 0]
click at [82, 439] on div "DCR Review 1" at bounding box center [90, 439] width 168 height 10
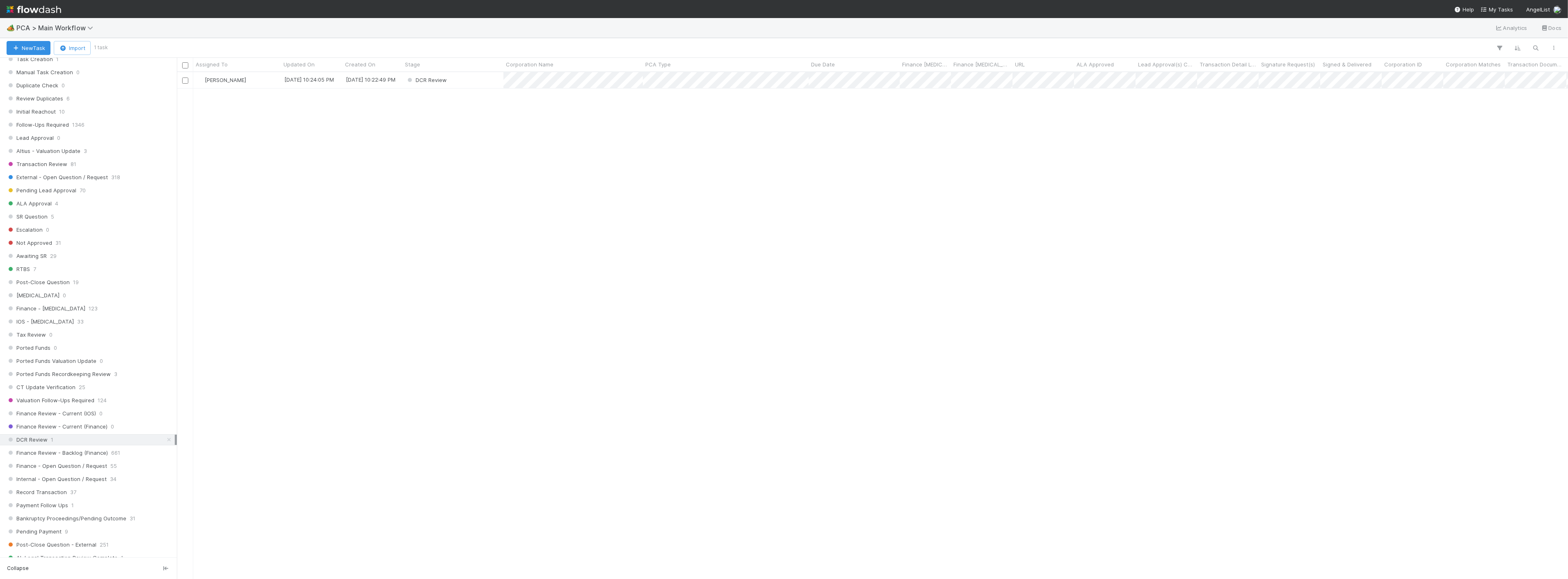
scroll to position [499, 1384]
click at [380, 184] on div "Marvey Fuentes 8/20/25, 10:24:05 PM 8/20/25, 10:22:49 PM DCR Review 0 0" at bounding box center [872, 325] width 1391 height 506
